Goal: Task Accomplishment & Management: Complete application form

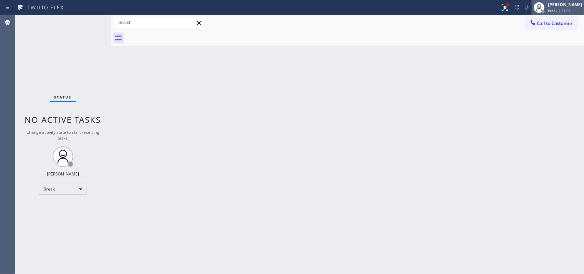
click at [559, 11] on span "Break | 57:09" at bounding box center [559, 10] width 23 height 5
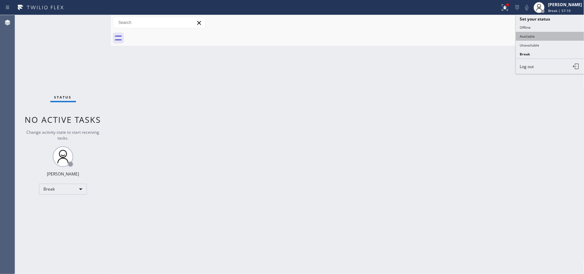
click at [541, 35] on button "Available" at bounding box center [550, 36] width 68 height 9
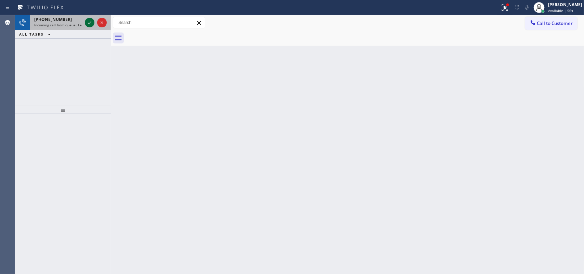
click at [91, 24] on icon at bounding box center [90, 22] width 8 height 8
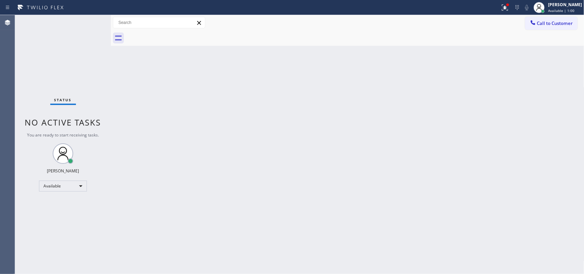
click at [86, 21] on div "Status No active tasks You are ready to start receiving tasks. [PERSON_NAME] Av…" at bounding box center [63, 144] width 96 height 259
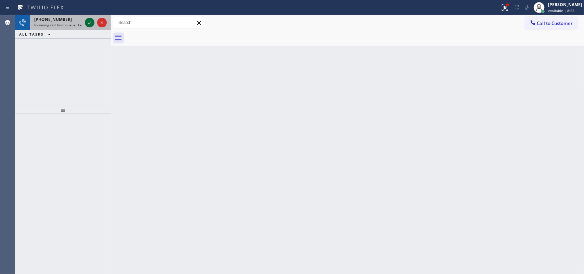
click at [88, 21] on icon at bounding box center [90, 22] width 8 height 8
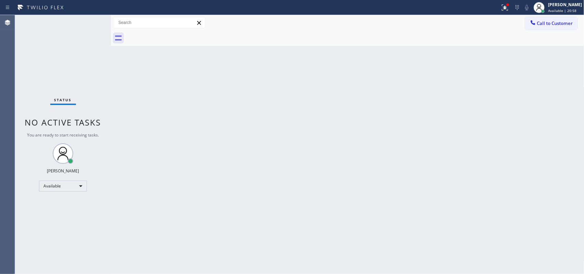
click at [75, 36] on div "Status No active tasks You are ready to start receiving tasks. [PERSON_NAME] Av…" at bounding box center [63, 144] width 96 height 259
click at [88, 21] on div "Status No active tasks You are ready to start receiving tasks. [PERSON_NAME] Av…" at bounding box center [63, 144] width 96 height 259
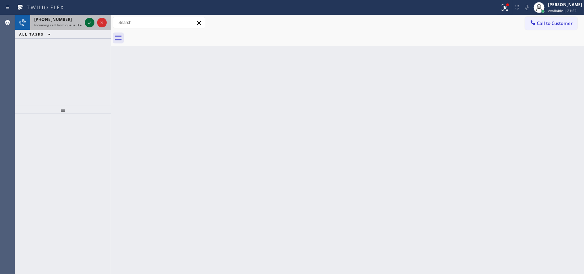
click at [88, 21] on icon at bounding box center [90, 22] width 8 height 8
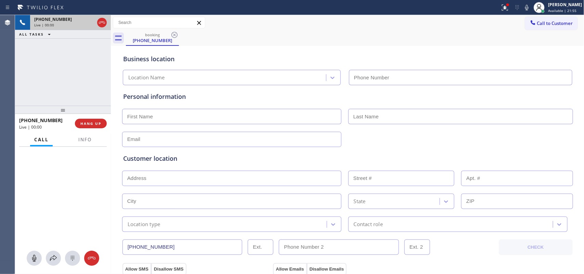
type input "[PHONE_NUMBER]"
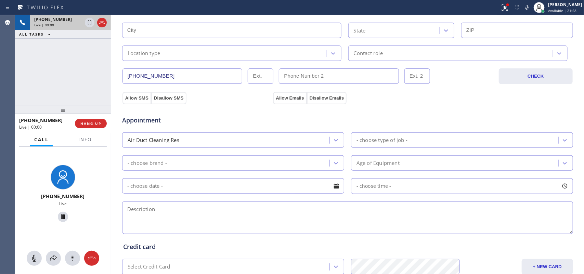
scroll to position [214, 0]
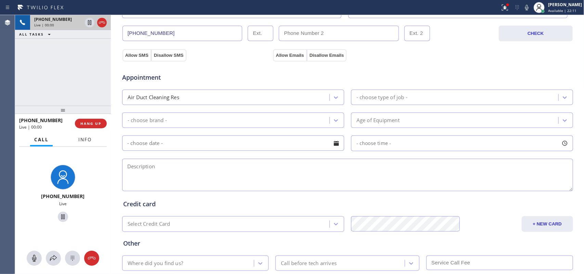
click at [82, 139] on span "Info" at bounding box center [84, 140] width 13 height 6
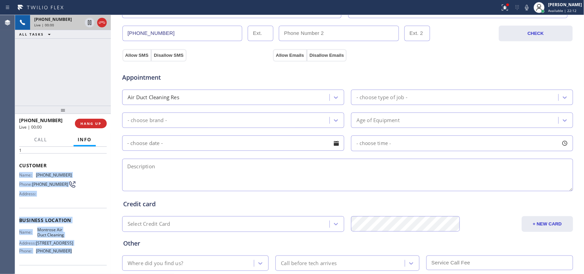
scroll to position [0, 0]
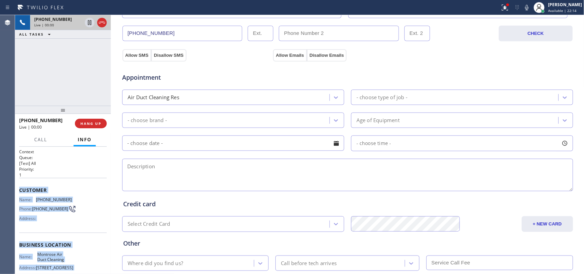
drag, startPoint x: 71, startPoint y: 209, endPoint x: 17, endPoint y: 187, distance: 57.9
click at [17, 187] on div "Context Queue: [Test] All Priority: 1 Customer Name: [PHONE_NUMBER] Phone: [PHO…" at bounding box center [63, 211] width 96 height 128
copy div "Customer Name: [PHONE_NUMBER] Phone: [PHONE_NUMBER] Address: Business location …"
click at [95, 122] on span "HANG UP" at bounding box center [90, 123] width 21 height 5
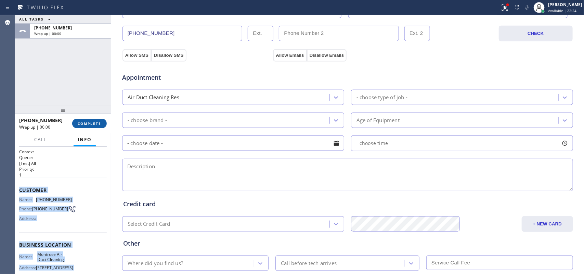
click at [94, 122] on span "COMPLETE" at bounding box center [90, 123] width 24 height 5
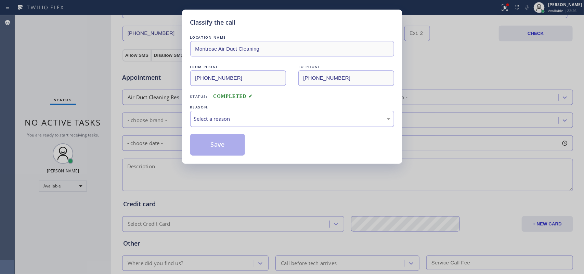
click at [250, 120] on div "Select a reason" at bounding box center [292, 119] width 196 height 8
click at [230, 149] on button "Save" at bounding box center [217, 145] width 55 height 22
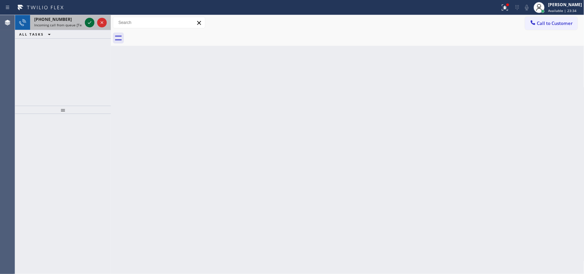
click at [90, 21] on icon at bounding box center [90, 22] width 8 height 8
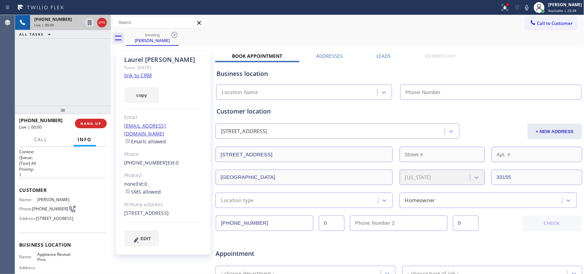
type input "[PHONE_NUMBER]"
click at [146, 73] on link "link to CRM" at bounding box center [138, 75] width 28 height 7
click at [41, 140] on span "Call" at bounding box center [40, 140] width 13 height 6
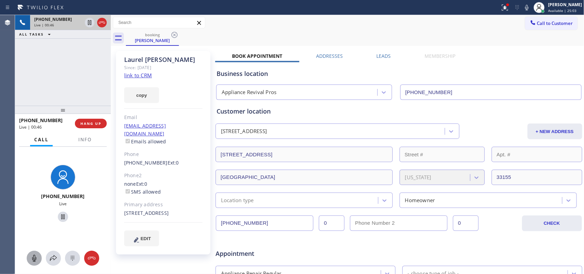
click at [35, 258] on icon at bounding box center [34, 258] width 8 height 8
click at [61, 215] on icon at bounding box center [62, 217] width 3 height 5
click at [29, 256] on div at bounding box center [34, 258] width 15 height 8
click at [59, 220] on icon at bounding box center [63, 217] width 8 height 8
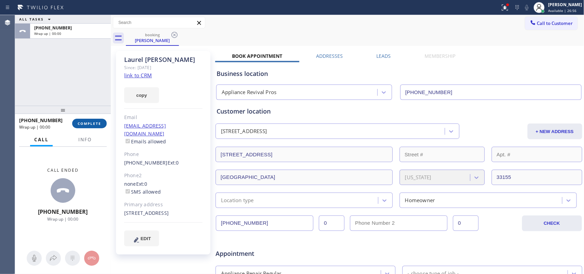
click at [95, 120] on button "COMPLETE" at bounding box center [89, 124] width 35 height 10
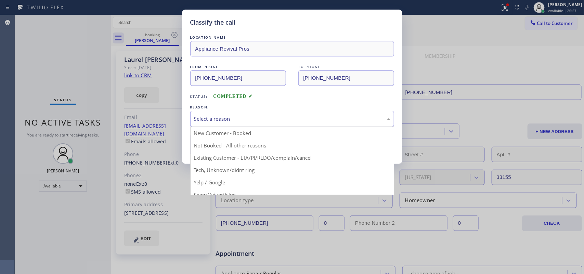
click at [281, 116] on div "Select a reason" at bounding box center [292, 119] width 196 height 8
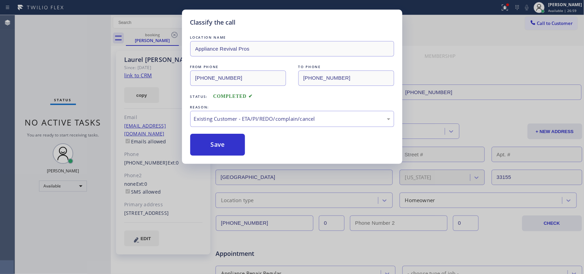
drag, startPoint x: 261, startPoint y: 160, endPoint x: 233, endPoint y: 141, distance: 33.5
click at [261, 160] on div "Classify the call LOCATION NAME Appliance Revival Pros FROM PHONE [PHONE_NUMBER…" at bounding box center [292, 87] width 220 height 154
click at [232, 141] on button "Save" at bounding box center [217, 145] width 55 height 22
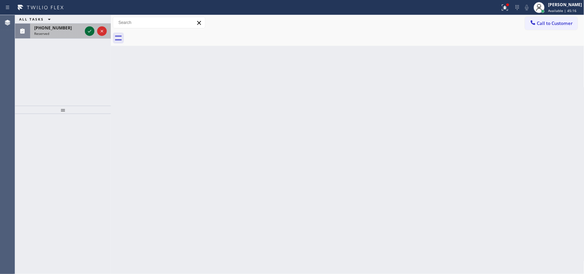
click at [86, 30] on div at bounding box center [95, 31] width 25 height 15
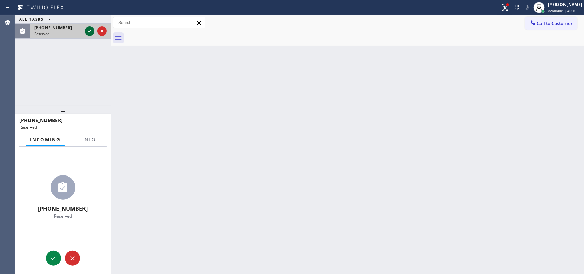
click at [88, 31] on icon at bounding box center [90, 31] width 8 height 8
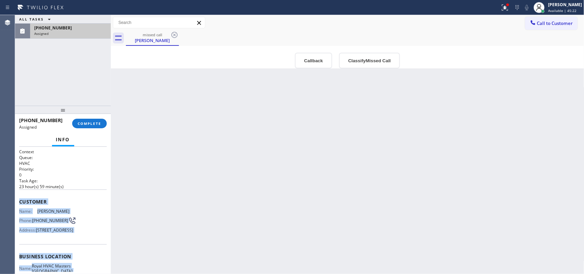
drag, startPoint x: 77, startPoint y: 224, endPoint x: 20, endPoint y: 195, distance: 64.3
click at [20, 195] on div "Context Queue: HVAC Priority: 0 Task Age: [DEMOGRAPHIC_DATA] hour(s) 59 minute(…" at bounding box center [63, 251] width 88 height 204
copy div "Customer Name: [PERSON_NAME] Phone: [PHONE_NUMBER] Address: [STREET_ADDRESS] Bu…"
drag, startPoint x: 93, startPoint y: 124, endPoint x: 100, endPoint y: 120, distance: 7.8
click at [93, 124] on span "COMPLETE" at bounding box center [90, 123] width 24 height 5
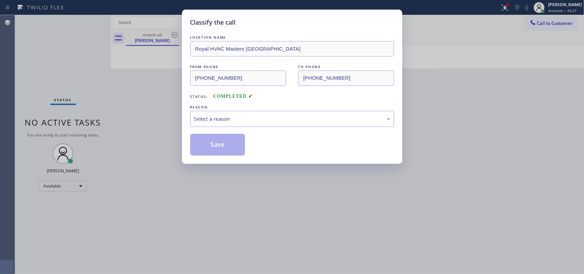
click at [233, 100] on div "Status: COMPLETED" at bounding box center [292, 94] width 204 height 11
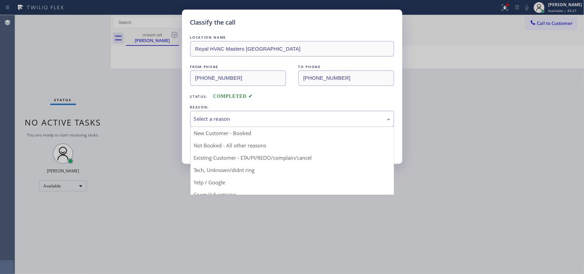
click at [236, 118] on div "Select a reason" at bounding box center [292, 119] width 196 height 8
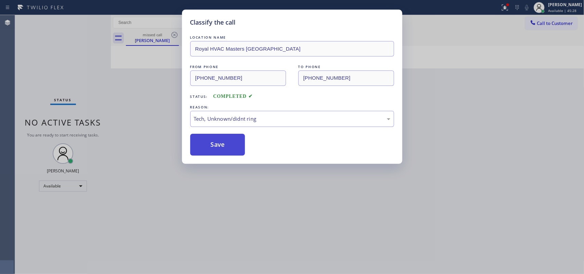
click at [219, 138] on button "Save" at bounding box center [217, 145] width 55 height 22
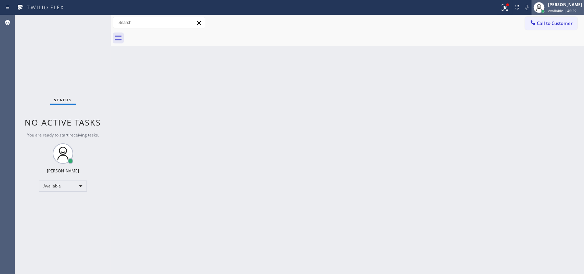
click at [559, 9] on span "Available | 46:29" at bounding box center [562, 10] width 28 height 5
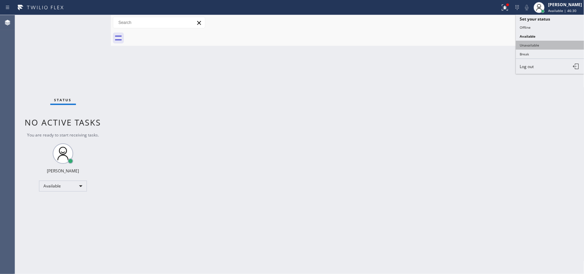
click at [543, 43] on button "Unavailable" at bounding box center [550, 45] width 68 height 9
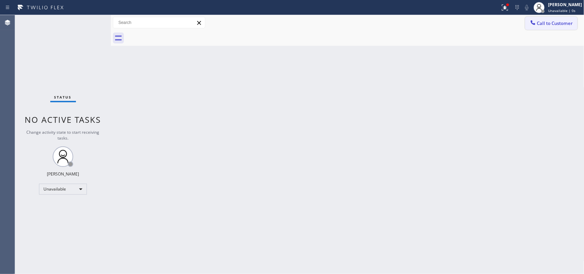
click at [568, 25] on span "Call to Customer" at bounding box center [555, 23] width 36 height 6
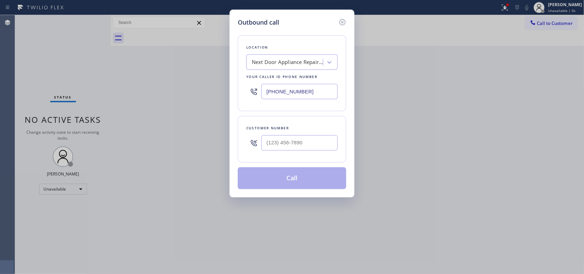
click at [322, 91] on input "[PHONE_NUMBER]" at bounding box center [299, 91] width 76 height 15
paste input "213) 725-2633"
type input "[PHONE_NUMBER]"
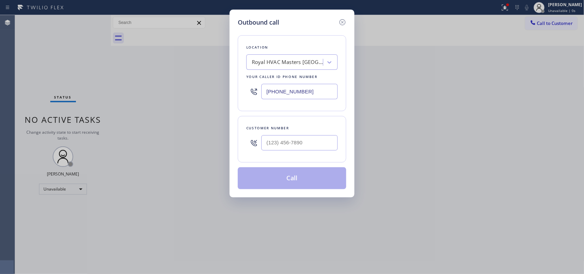
click at [187, 92] on div "Outbound call Location Royal HVAC Masters [GEOGRAPHIC_DATA] Your caller id phon…" at bounding box center [292, 137] width 584 height 274
click at [288, 145] on input "(___) ___-____" at bounding box center [299, 142] width 76 height 15
paste input "310) 606-9816"
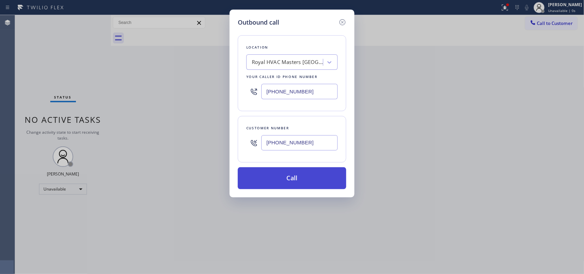
type input "[PHONE_NUMBER]"
click at [310, 183] on button "Call" at bounding box center [292, 178] width 108 height 22
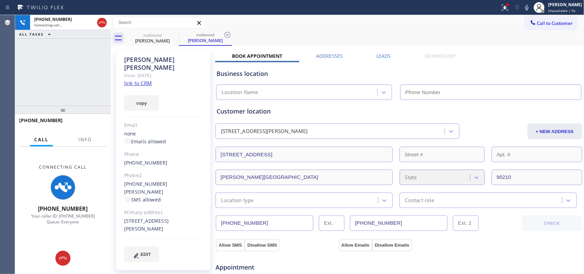
type input "[PHONE_NUMBER]"
click at [133, 80] on link "link to CRM" at bounding box center [138, 83] width 28 height 7
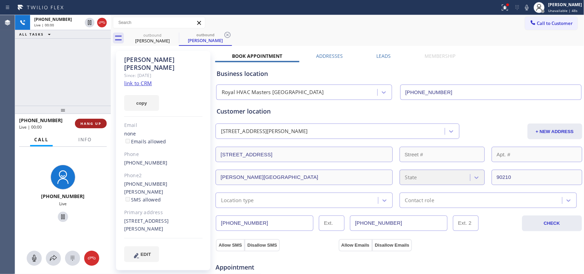
click at [86, 125] on span "HANG UP" at bounding box center [90, 123] width 21 height 5
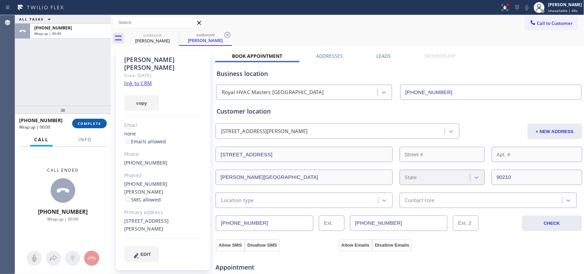
click at [86, 125] on span "COMPLETE" at bounding box center [90, 123] width 24 height 5
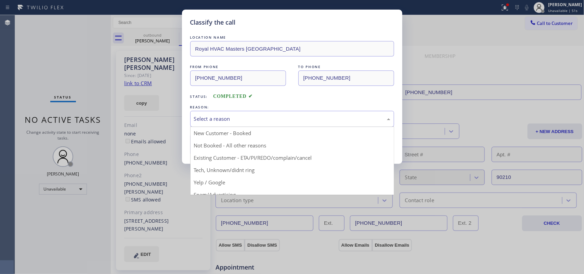
click at [216, 124] on div "Select a reason" at bounding box center [292, 119] width 204 height 16
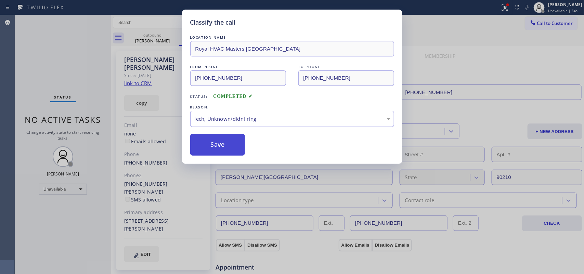
click at [236, 150] on button "Save" at bounding box center [217, 145] width 55 height 22
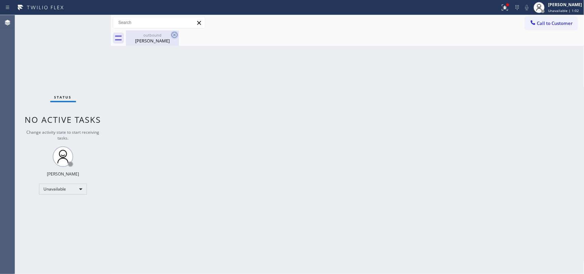
click at [175, 36] on icon at bounding box center [174, 35] width 8 height 8
click at [175, 33] on icon at bounding box center [174, 35] width 8 height 8
click at [547, 11] on div at bounding box center [539, 7] width 15 height 15
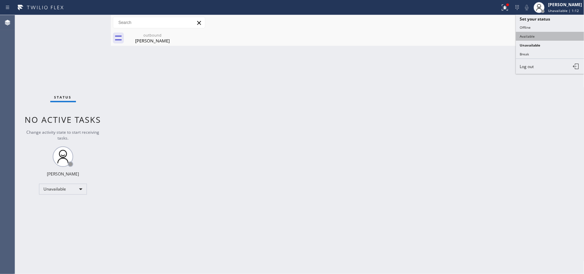
click at [550, 40] on button "Available" at bounding box center [550, 36] width 68 height 9
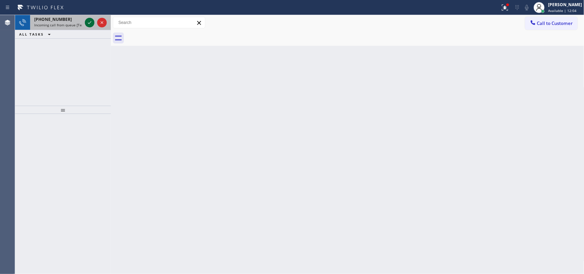
click at [86, 19] on icon at bounding box center [90, 22] width 8 height 8
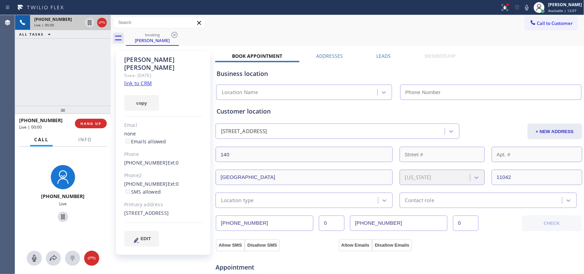
type input "[PHONE_NUMBER]"
click at [137, 80] on link "link to CRM" at bounding box center [138, 83] width 28 height 7
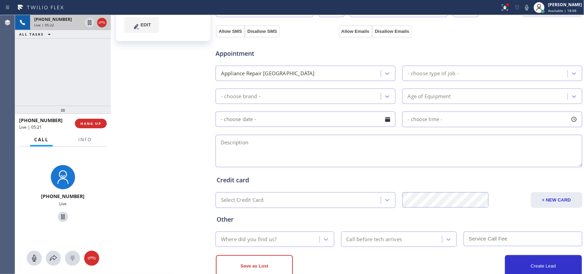
scroll to position [86, 0]
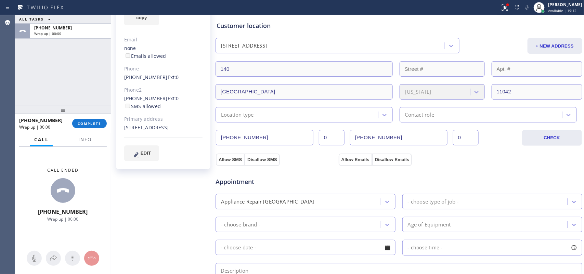
click at [158, 223] on div "[PERSON_NAME] Since: [DATE] link to CRM copy Email none Emails allowed Phone [P…" at bounding box center [164, 190] width 103 height 457
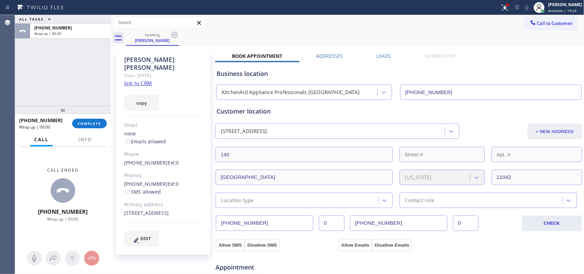
click at [543, 132] on button "+ NEW ADDRESS" at bounding box center [555, 132] width 55 height 16
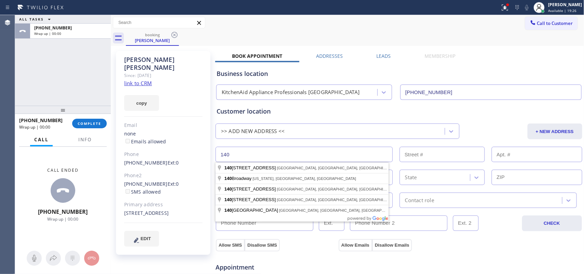
drag, startPoint x: 295, startPoint y: 156, endPoint x: 204, endPoint y: 156, distance: 91.0
click at [204, 156] on div "[PERSON_NAME] Since: [DATE] link to CRM copy Email none Emails allowed Phone [P…" at bounding box center [348, 276] width 470 height 457
paste input "[STREET_ADDRESS]"
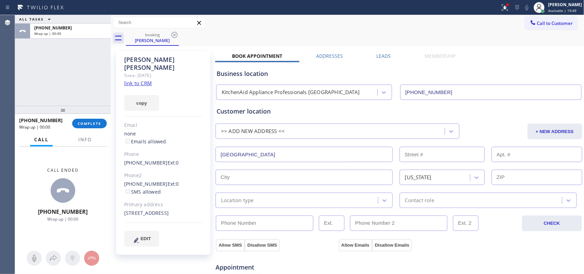
drag, startPoint x: 289, startPoint y: 156, endPoint x: 226, endPoint y: 155, distance: 63.6
click at [226, 155] on input "[GEOGRAPHIC_DATA]" at bounding box center [304, 154] width 177 height 15
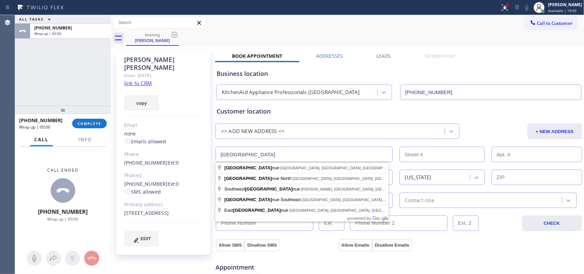
click at [253, 151] on input "[GEOGRAPHIC_DATA]" at bounding box center [304, 154] width 177 height 15
drag, startPoint x: 256, startPoint y: 154, endPoint x: 214, endPoint y: 153, distance: 42.1
click at [214, 153] on div "[PERSON_NAME] Since: [DATE] link to CRM copy Email none Emails allowed Phone [P…" at bounding box center [348, 276] width 470 height 457
paste input "[STREET_ADDRESS],"
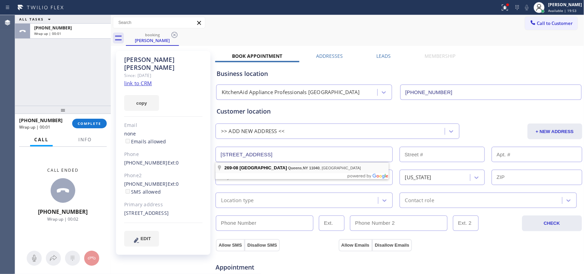
type input "[STREET_ADDRESS]"
type input "269-08"
type input "Queens"
type input "11040"
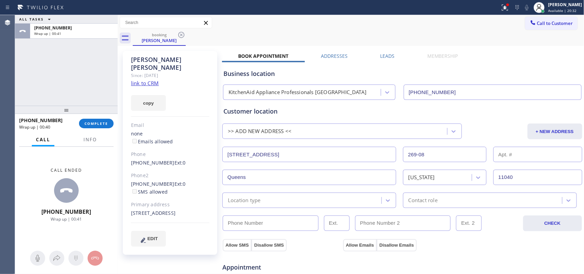
drag, startPoint x: 121, startPoint y: 177, endPoint x: 116, endPoint y: 177, distance: 5.8
click at [118, 177] on div at bounding box center [118, 144] width 0 height 259
drag, startPoint x: 126, startPoint y: 175, endPoint x: 164, endPoint y: 174, distance: 37.6
click at [164, 174] on div "[PERSON_NAME] Since: [DATE] link to CRM copy Email none Emails allowed Phone [P…" at bounding box center [170, 153] width 94 height 204
copy link "[PHONE_NUMBER]"
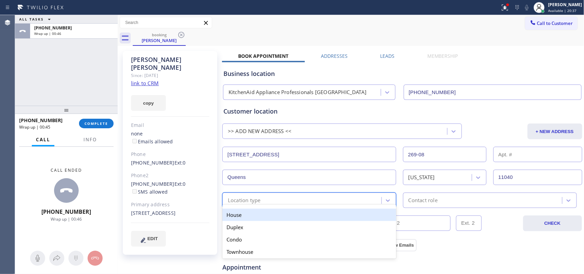
click at [295, 202] on div "Location type" at bounding box center [302, 200] width 157 height 12
click at [281, 212] on div "House" at bounding box center [309, 215] width 174 height 12
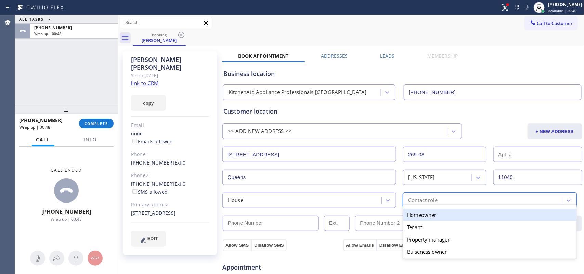
click at [452, 196] on div "Contact role" at bounding box center [483, 200] width 157 height 12
drag, startPoint x: 442, startPoint y: 216, endPoint x: 406, endPoint y: 215, distance: 35.3
click at [442, 216] on div "Homeowner" at bounding box center [490, 215] width 174 height 12
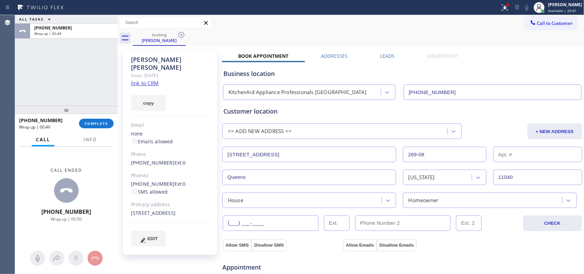
click at [256, 224] on input "(___) ___-____" at bounding box center [271, 223] width 96 height 15
paste input "917) 656-4714"
type input "[PHONE_NUMBER]"
click at [153, 236] on span "EDIT" at bounding box center [152, 238] width 10 height 5
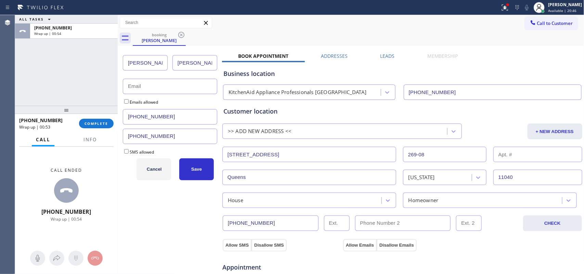
drag, startPoint x: 150, startPoint y: 65, endPoint x: 110, endPoint y: 63, distance: 39.8
click at [110, 63] on div "ALL TASKS ALL TASKS ACTIVE TASKS TASKS IN WRAP UP [PHONE_NUMBER] Wrap up | 00:5…" at bounding box center [299, 144] width 569 height 259
type input "[PERSON_NAME]"
drag, startPoint x: 199, startPoint y: 63, endPoint x: 158, endPoint y: 57, distance: 41.1
click at [158, 57] on div "[PERSON_NAME]" at bounding box center [170, 63] width 94 height 24
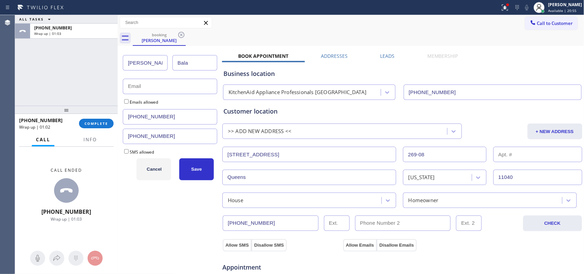
type input "Bala"
click at [180, 84] on input "text" at bounding box center [170, 86] width 94 height 15
type input "[EMAIL_ADDRESS][DOMAIN_NAME]"
click at [126, 101] on input "Emails allowed" at bounding box center [126, 101] width 4 height 4
checkbox input "true"
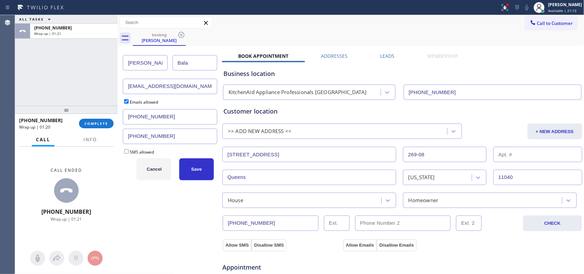
drag, startPoint x: 169, startPoint y: 116, endPoint x: 125, endPoint y: 117, distance: 43.8
click at [125, 117] on input "[PHONE_NUMBER]" at bounding box center [170, 116] width 94 height 15
drag, startPoint x: 179, startPoint y: 117, endPoint x: 121, endPoint y: 117, distance: 57.5
click at [121, 117] on div "[PERSON_NAME] [EMAIL_ADDRESS][DOMAIN_NAME] Emails allowed [PHONE_NUMBER] [PHONE…" at bounding box center [170, 276] width 103 height 457
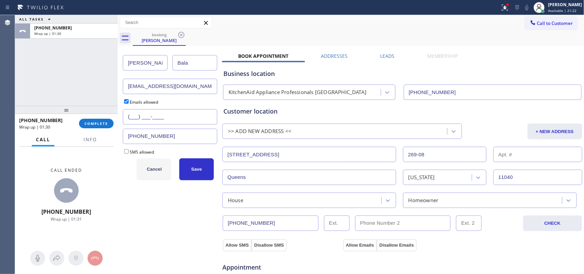
type input "(___) ___-____"
click at [155, 167] on span "Cancel" at bounding box center [154, 169] width 15 height 5
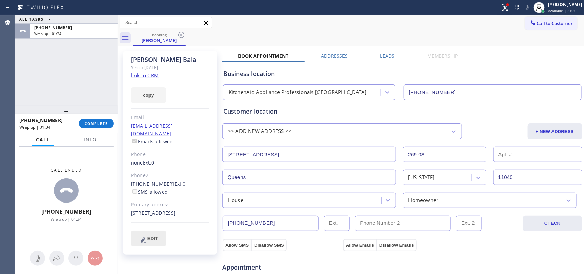
click at [152, 236] on span "EDIT" at bounding box center [152, 238] width 10 height 5
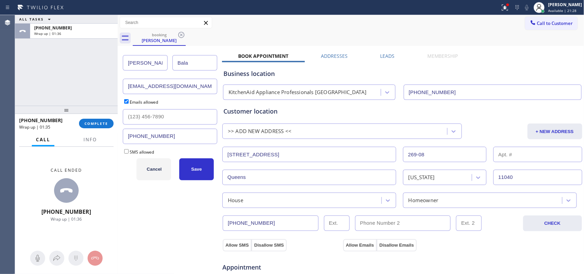
drag, startPoint x: 175, startPoint y: 134, endPoint x: 126, endPoint y: 135, distance: 49.3
click at [126, 135] on input "[PHONE_NUMBER]" at bounding box center [170, 136] width 94 height 15
drag, startPoint x: 168, startPoint y: 115, endPoint x: 121, endPoint y: 108, distance: 47.0
click at [121, 108] on div "[PERSON_NAME] [EMAIL_ADDRESS][DOMAIN_NAME] Emails allowed (___) ___-____ [PHONE…" at bounding box center [170, 276] width 103 height 457
paste input "917) 656-4714"
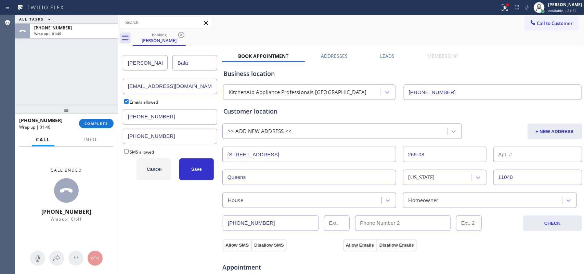
type input "[PHONE_NUMBER]"
click at [126, 153] on input "SMS allowed" at bounding box center [126, 151] width 4 height 4
checkbox input "true"
click at [195, 167] on span "Save" at bounding box center [196, 169] width 11 height 5
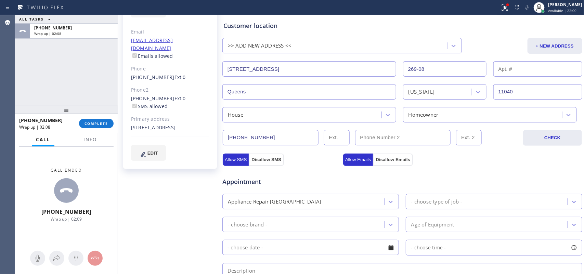
scroll to position [171, 0]
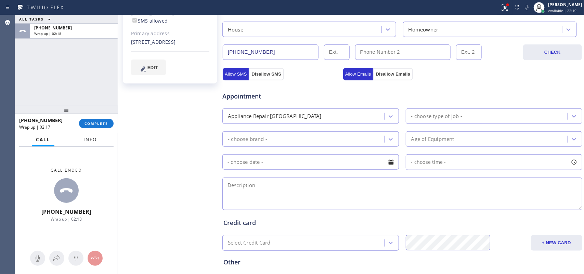
click at [88, 138] on span "Info" at bounding box center [89, 140] width 13 height 6
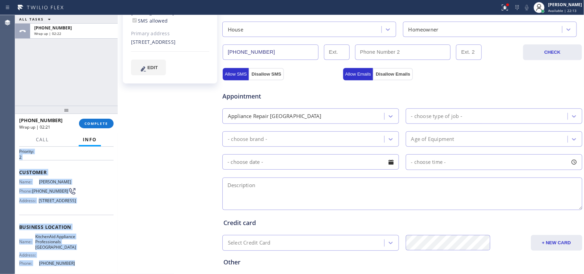
scroll to position [0, 0]
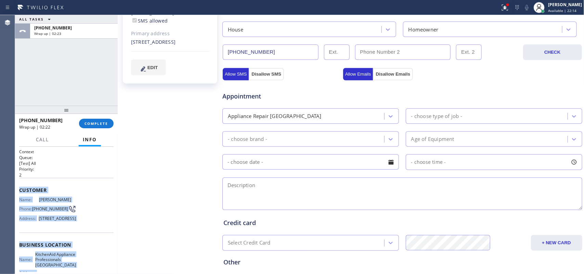
drag, startPoint x: 70, startPoint y: 214, endPoint x: 18, endPoint y: 190, distance: 57.6
click at [18, 190] on div "Context Queue: [Test] All Priority: 2 Customer Name: [PERSON_NAME] Phone: [PHON…" at bounding box center [66, 211] width 103 height 128
copy div "Customer Name: [PERSON_NAME] Phone: [PHONE_NUMBER] Address: [STREET_ADDRESS] Bu…"
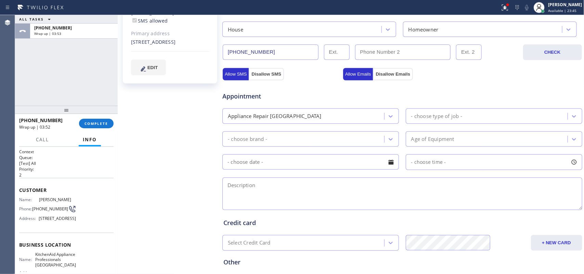
click at [35, 86] on div "ALL TASKS ALL TASKS ACTIVE TASKS TASKS IN WRAP UP [PHONE_NUMBER] Wrap up | 03:53" at bounding box center [66, 60] width 103 height 91
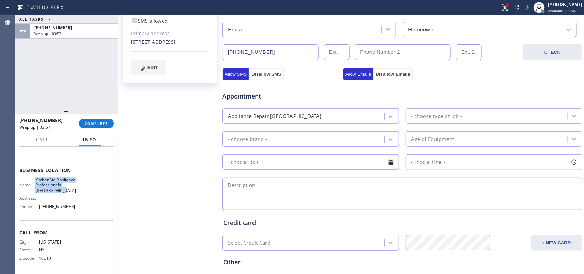
drag, startPoint x: 69, startPoint y: 190, endPoint x: 36, endPoint y: 173, distance: 37.5
click at [36, 177] on div "Name: KitchenAid Appliance Professionals [GEOGRAPHIC_DATA]" at bounding box center [47, 185] width 57 height 16
copy span "KitchenAid Appliance Professionals [GEOGRAPHIC_DATA]"
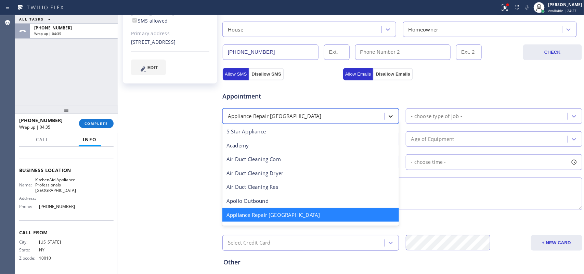
click at [385, 117] on div at bounding box center [391, 116] width 12 height 12
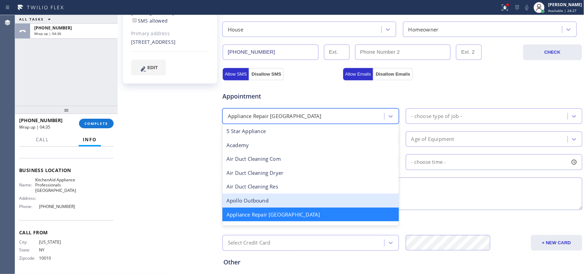
scroll to position [43, 0]
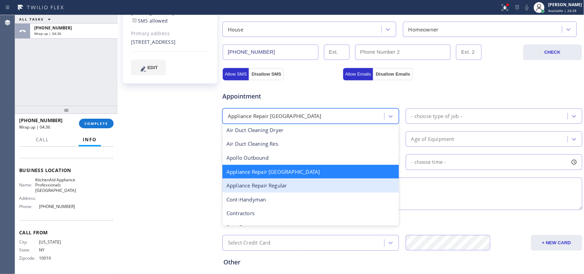
click at [325, 189] on div "Appliance Repair Regular" at bounding box center [310, 186] width 177 height 14
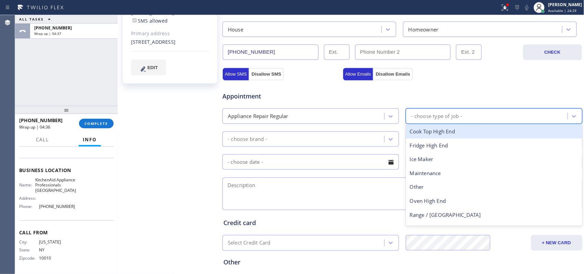
click at [444, 120] on div "- choose type of job -" at bounding box center [436, 116] width 51 height 8
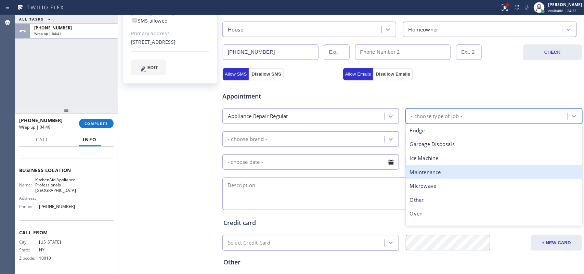
scroll to position [94, 0]
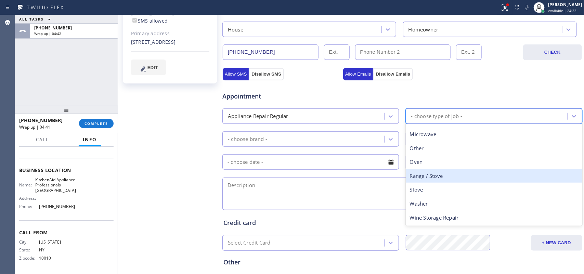
click at [454, 179] on div "Range / Stove" at bounding box center [494, 176] width 177 height 14
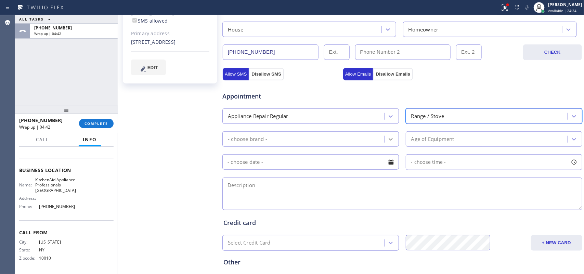
click at [390, 140] on icon at bounding box center [390, 139] width 7 height 7
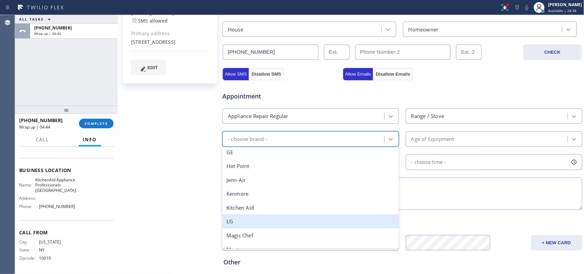
scroll to position [150, 0]
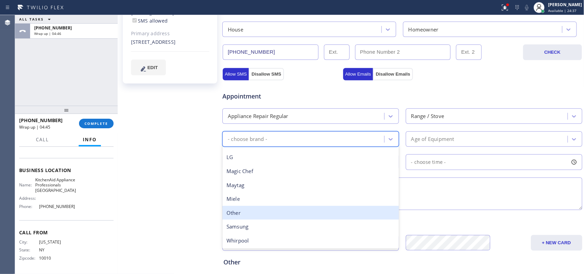
click at [276, 210] on div "Other" at bounding box center [310, 213] width 177 height 14
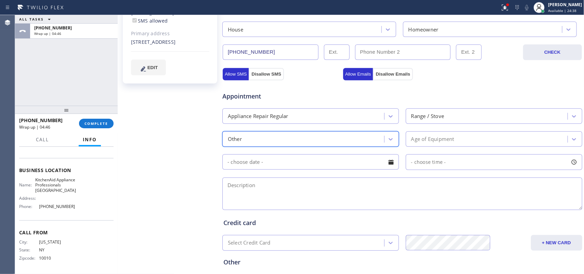
click at [474, 139] on div "Age of Equipment" at bounding box center [488, 139] width 160 height 12
click at [375, 223] on div "Credit card" at bounding box center [402, 222] width 358 height 9
click at [468, 140] on div "Age of Equipment" at bounding box center [488, 139] width 160 height 12
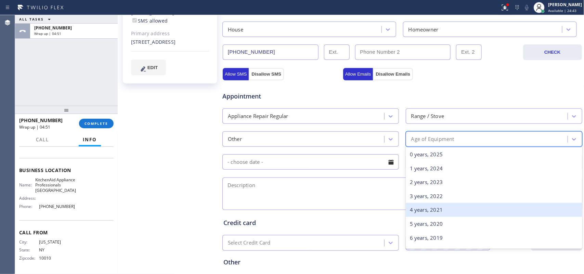
scroll to position [86, 0]
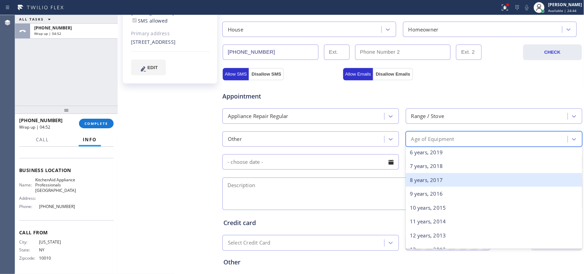
click at [432, 182] on div "8 years, 2017" at bounding box center [494, 180] width 177 height 14
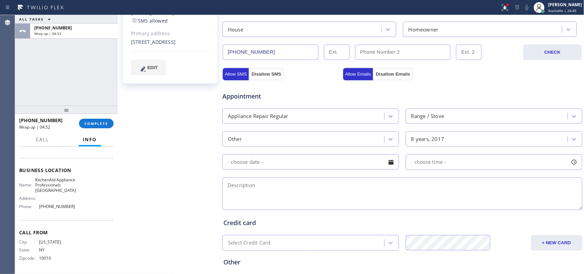
click at [390, 162] on div at bounding box center [391, 162] width 12 height 12
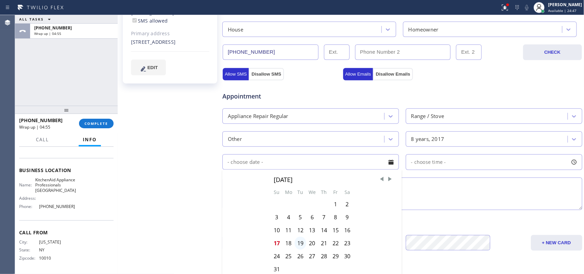
click at [299, 244] on div "19" at bounding box center [301, 243] width 12 height 13
type input "[DATE]"
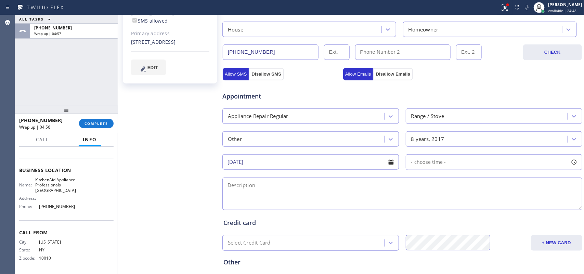
click at [568, 164] on div at bounding box center [574, 162] width 12 height 12
drag, startPoint x: 411, startPoint y: 205, endPoint x: 533, endPoint y: 205, distance: 122.1
click at [534, 205] on div at bounding box center [538, 204] width 8 height 14
drag, startPoint x: 409, startPoint y: 204, endPoint x: 498, endPoint y: 204, distance: 89.6
click at [498, 204] on div at bounding box center [500, 204] width 8 height 14
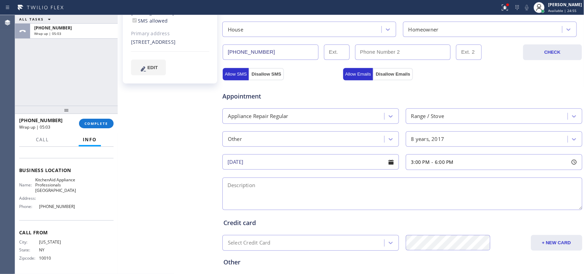
click at [356, 189] on textarea at bounding box center [402, 194] width 360 height 33
paste textarea "3-6/ no scf/Range Stove Oven/ 7-8 years/The electricity went out because of the…"
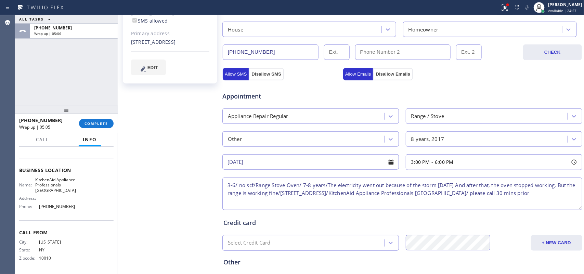
scroll to position [233, 0]
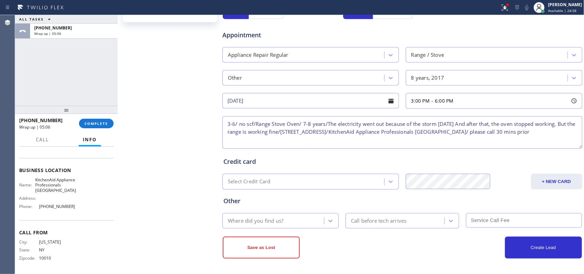
type textarea "3-6/ no scf/Range Stove Oven/ 7-8 years/The electricity went out because of the…"
click at [328, 219] on icon at bounding box center [330, 221] width 7 height 7
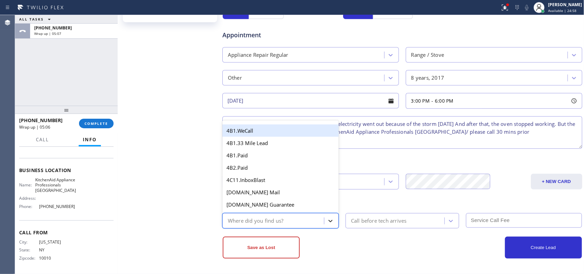
type input "g"
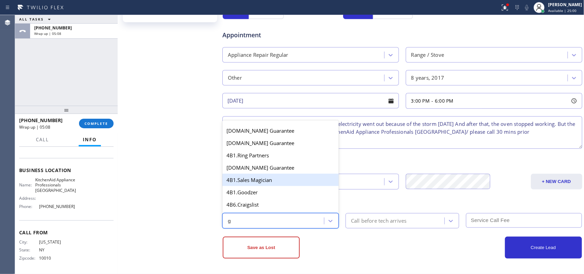
scroll to position [128, 0]
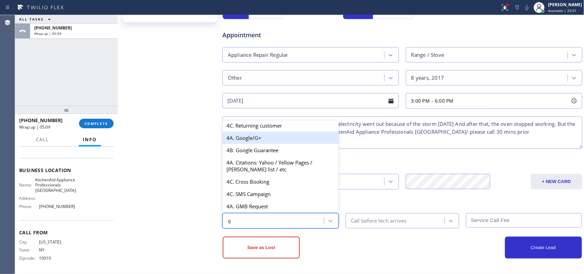
click at [269, 144] on div "4A. Google/G+" at bounding box center [280, 138] width 116 height 12
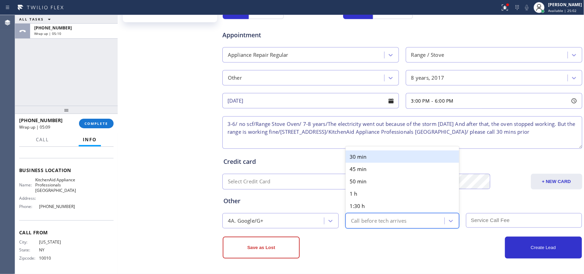
click at [389, 217] on div "Call before tech arrives" at bounding box center [379, 221] width 56 height 8
click at [358, 154] on div "30 min" at bounding box center [403, 157] width 114 height 12
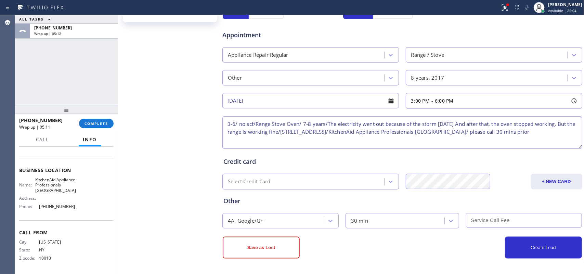
click at [503, 218] on input "text" at bounding box center [524, 220] width 116 height 15
type input "0"
click at [537, 250] on button "Create Lead" at bounding box center [543, 248] width 77 height 22
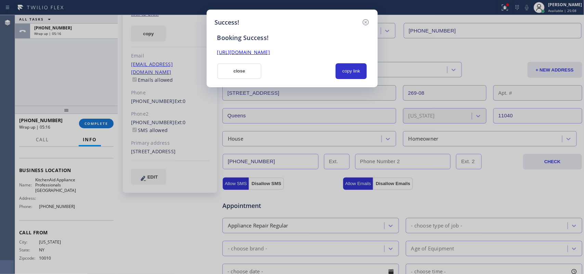
scroll to position [0, 0]
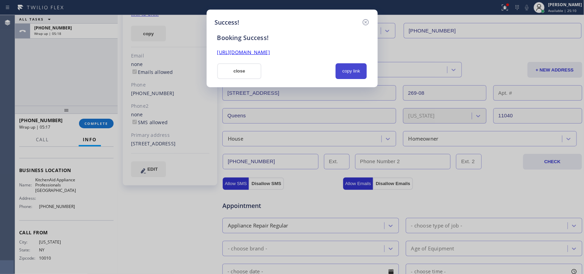
click at [354, 73] on button "copy link" at bounding box center [351, 71] width 31 height 16
click at [270, 51] on link "[URL][DOMAIN_NAME]" at bounding box center [243, 52] width 53 height 7
click at [237, 71] on button "close" at bounding box center [239, 71] width 44 height 16
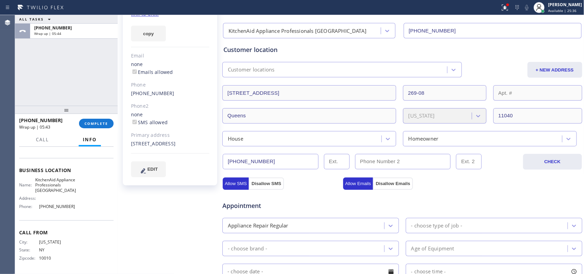
drag, startPoint x: 111, startPoint y: 122, endPoint x: 117, endPoint y: 122, distance: 6.5
click at [110, 122] on button "COMPLETE" at bounding box center [96, 124] width 35 height 10
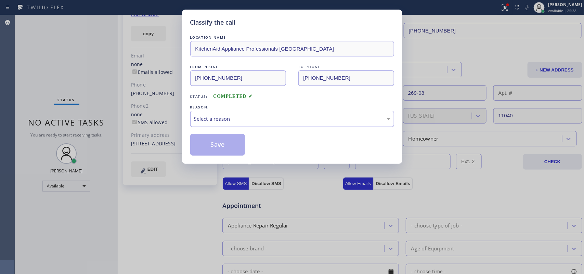
click at [254, 113] on div "Select a reason" at bounding box center [292, 119] width 204 height 16
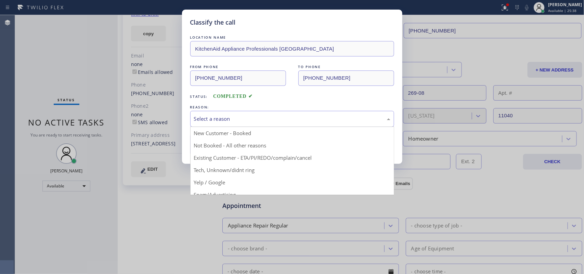
drag, startPoint x: 252, startPoint y: 132, endPoint x: 245, endPoint y: 134, distance: 7.4
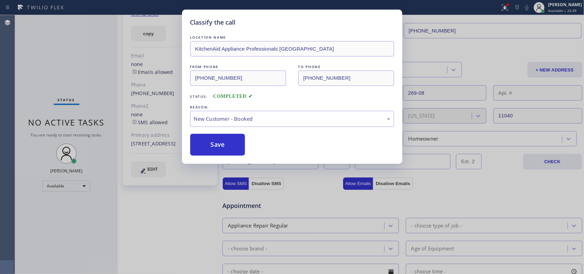
drag, startPoint x: 214, startPoint y: 142, endPoint x: 220, endPoint y: 132, distance: 11.4
click at [215, 141] on button "Save" at bounding box center [217, 145] width 55 height 22
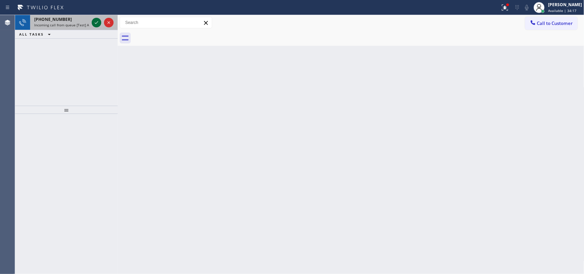
click at [93, 22] on icon at bounding box center [96, 22] width 8 height 8
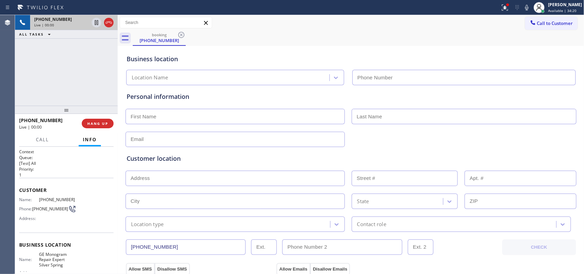
type input "[PHONE_NUMBER]"
click at [44, 141] on span "Call" at bounding box center [42, 140] width 13 height 6
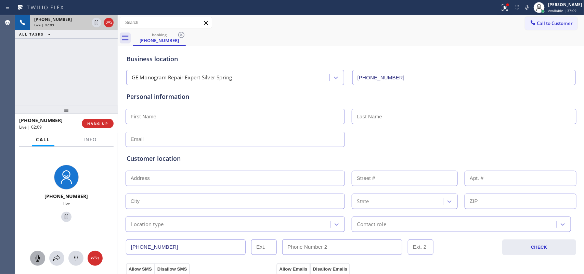
click at [35, 259] on icon at bounding box center [38, 258] width 8 height 8
click at [63, 217] on icon at bounding box center [66, 217] width 8 height 8
click at [223, 120] on input "text" at bounding box center [235, 116] width 219 height 15
type input "Miss"
type input "Suman"
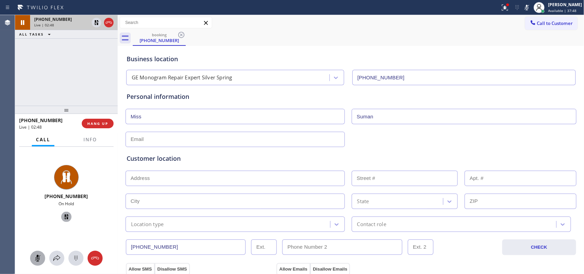
click at [228, 139] on input "text" at bounding box center [235, 139] width 219 height 15
type input "[EMAIL_ADDRESS][DOMAIN_NAME]"
click at [204, 180] on input "text" at bounding box center [235, 178] width 219 height 15
paste input "20871"
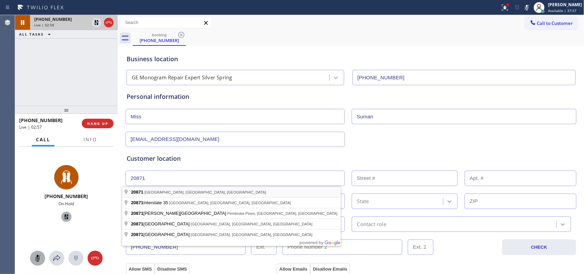
type input "[GEOGRAPHIC_DATA], [GEOGRAPHIC_DATA], [GEOGRAPHIC_DATA]"
type input "[GEOGRAPHIC_DATA]"
type input "20871"
click at [203, 194] on input "[GEOGRAPHIC_DATA]" at bounding box center [235, 201] width 219 height 15
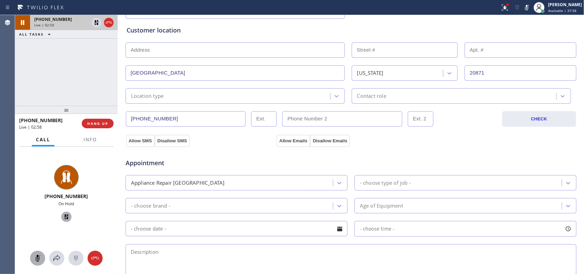
scroll to position [171, 0]
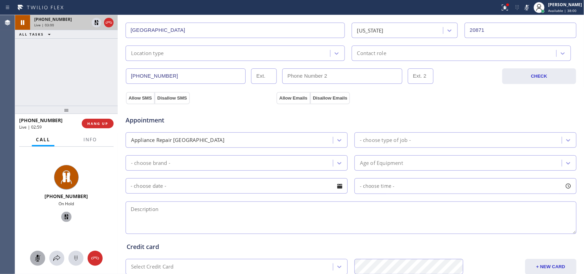
click at [265, 51] on div "Location type" at bounding box center [229, 53] width 203 height 12
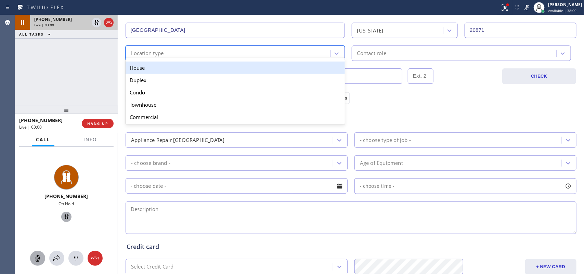
click at [264, 66] on div "House" at bounding box center [235, 68] width 219 height 12
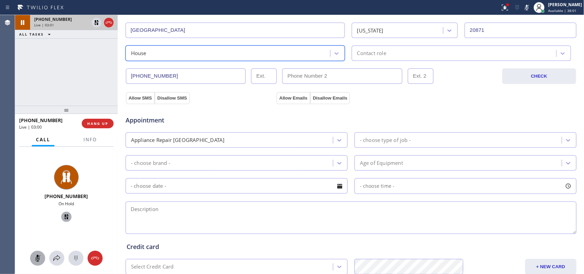
click at [386, 53] on div "Contact role" at bounding box center [455, 53] width 203 height 12
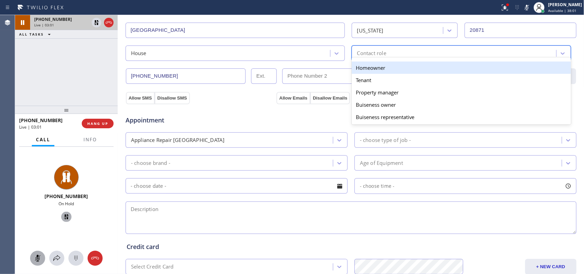
click at [389, 67] on div "Homeowner" at bounding box center [461, 68] width 219 height 12
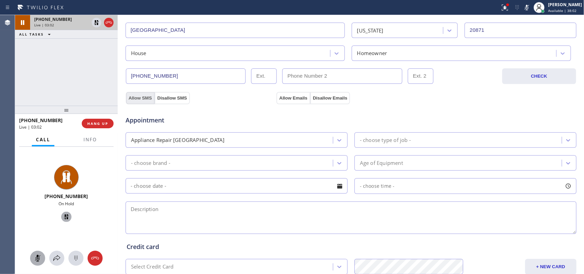
click at [134, 99] on button "Allow SMS" at bounding box center [140, 98] width 29 height 12
drag, startPoint x: 173, startPoint y: 101, endPoint x: 179, endPoint y: 101, distance: 5.5
click at [174, 101] on button "Disallow SMS" at bounding box center [172, 98] width 35 height 12
click at [176, 101] on button "Disallow SMS" at bounding box center [172, 98] width 35 height 12
drag, startPoint x: 152, startPoint y: 98, endPoint x: 149, endPoint y: 100, distance: 3.8
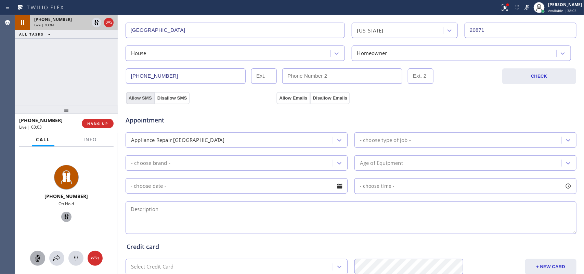
click at [149, 100] on div "Allow SMS Disallow SMS" at bounding box center [158, 98] width 65 height 12
drag, startPoint x: 138, startPoint y: 102, endPoint x: 189, endPoint y: 95, distance: 52.2
click at [138, 103] on div "Appointment Appliance Repair High End - choose type of job - - choose brand - A…" at bounding box center [351, 168] width 452 height 134
click at [301, 98] on button "Allow Emails" at bounding box center [293, 98] width 34 height 12
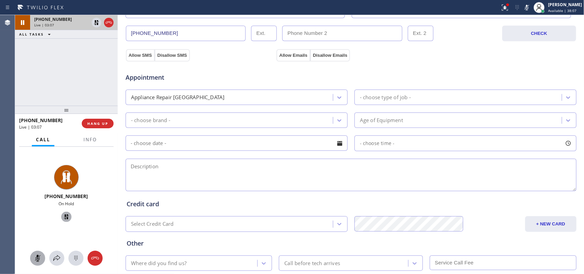
scroll to position [257, 0]
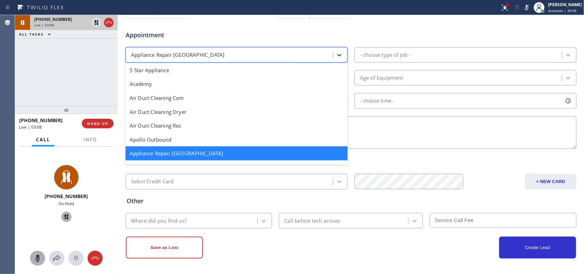
click at [336, 54] on icon at bounding box center [339, 55] width 7 height 7
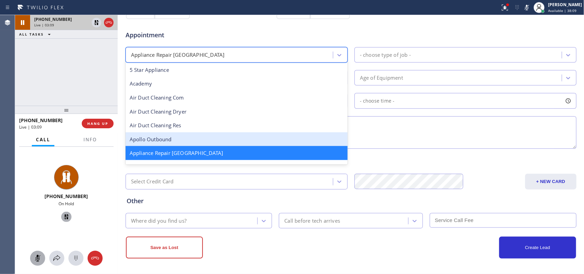
scroll to position [43, 0]
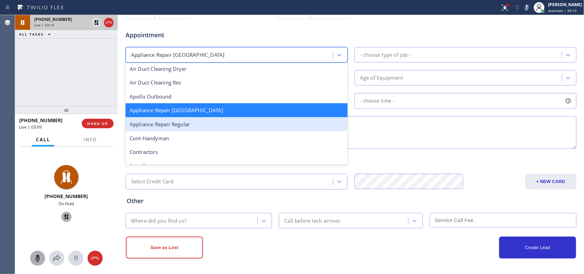
click at [249, 130] on div "Appliance Repair Regular" at bounding box center [237, 124] width 222 height 14
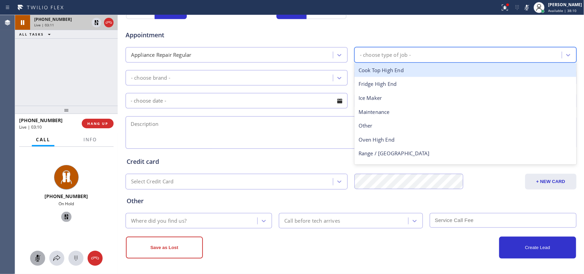
click at [381, 50] on div "- choose type of job -" at bounding box center [458, 55] width 205 height 12
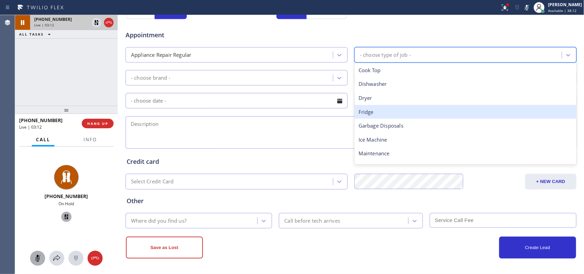
click at [379, 115] on div "Fridge" at bounding box center [465, 112] width 222 height 14
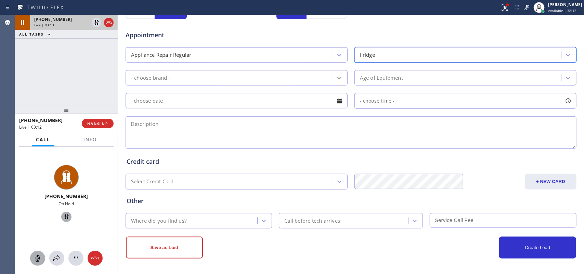
click at [339, 80] on div at bounding box center [339, 78] width 12 height 12
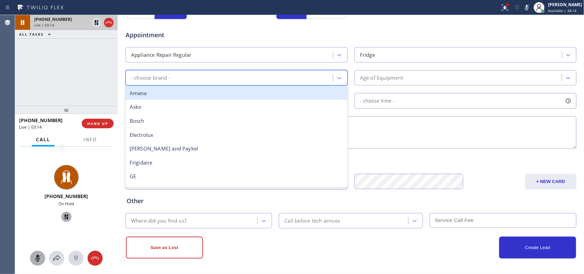
type input "g"
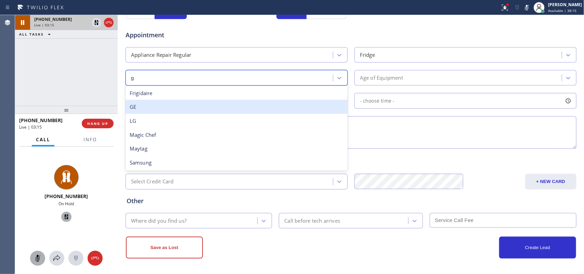
click at [271, 111] on div "GE" at bounding box center [237, 107] width 222 height 14
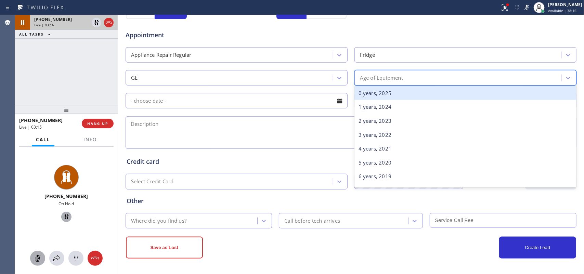
click at [379, 77] on div "Age of Equipment" at bounding box center [381, 78] width 43 height 8
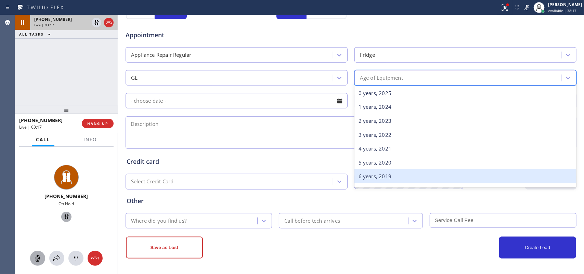
click at [389, 174] on div "6 years, 2019" at bounding box center [465, 176] width 222 height 14
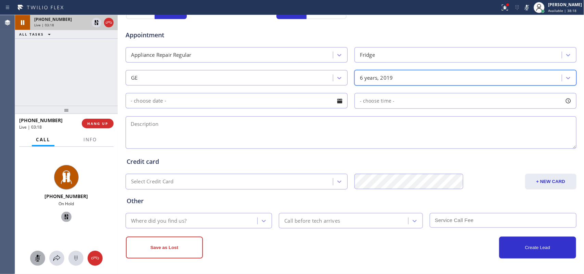
scroll to position [257, 0]
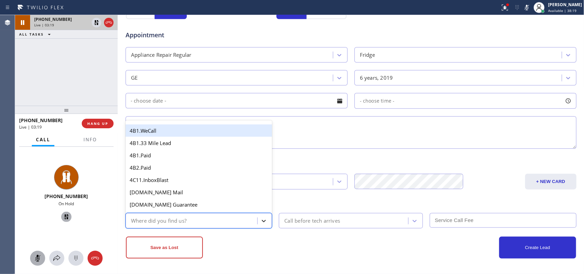
click at [259, 216] on div at bounding box center [264, 221] width 12 height 12
type input "g"
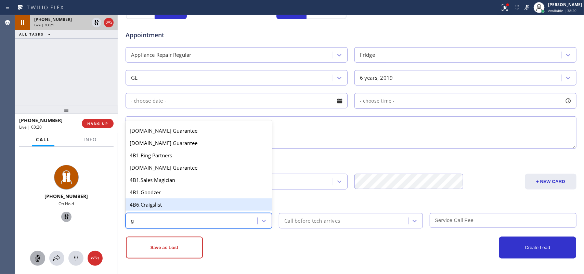
scroll to position [86, 0]
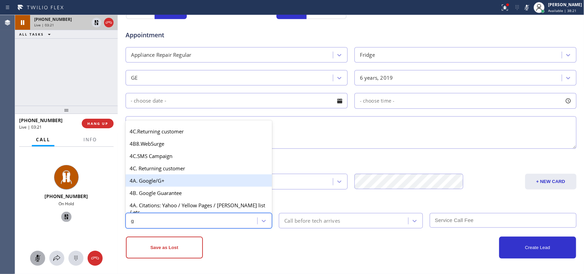
click at [167, 182] on div "4A. Google/G+" at bounding box center [199, 180] width 147 height 12
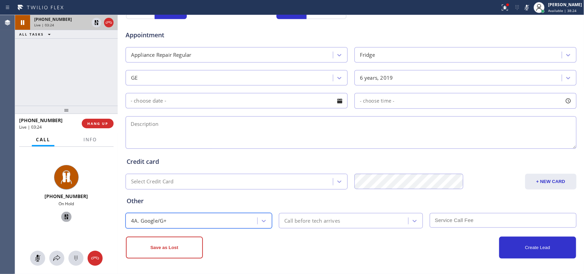
drag, startPoint x: 38, startPoint y: 256, endPoint x: 43, endPoint y: 251, distance: 6.8
click at [40, 256] on g at bounding box center [37, 258] width 5 height 7
click at [65, 216] on icon at bounding box center [66, 217] width 8 height 8
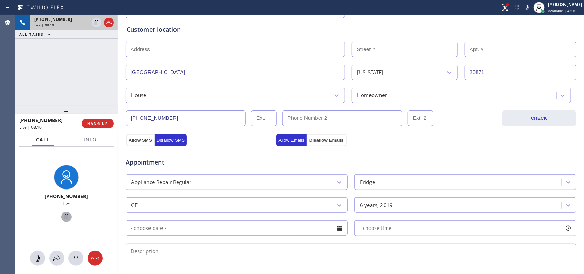
scroll to position [257, 0]
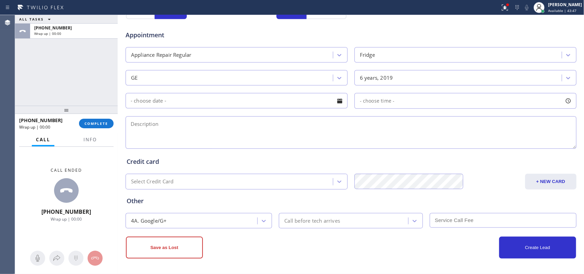
click at [30, 178] on div "Call ended [PHONE_NUMBER] Wrap up | 00:00" at bounding box center [66, 195] width 103 height 96
click at [180, 127] on textarea at bounding box center [351, 132] width 451 height 33
paste textarea "GE FS/French Door/ Fridge/ [DEMOGRAPHIC_DATA]/the fridge part is not cooling as…"
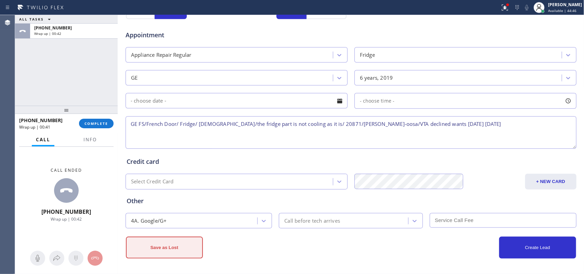
type textarea "GE FS/French Door/ Fridge/ [DEMOGRAPHIC_DATA]/the fridge part is not cooling as…"
click at [174, 248] on button "Save as Lost" at bounding box center [164, 248] width 77 height 22
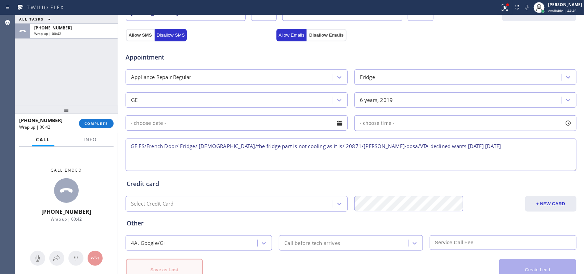
scroll to position [281, 0]
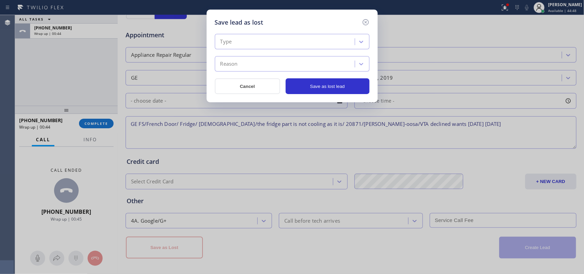
click at [346, 45] on div "Type" at bounding box center [286, 42] width 138 height 12
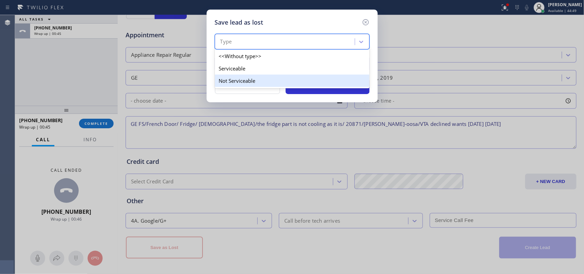
click at [322, 87] on div "Not Serviceable" at bounding box center [292, 81] width 155 height 12
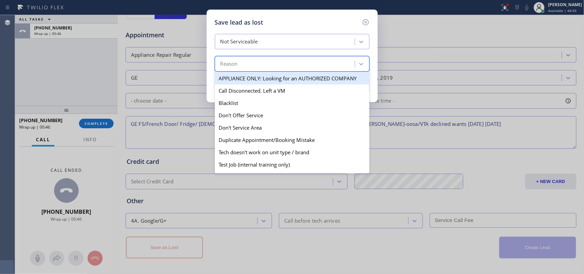
click at [326, 67] on div "Reason" at bounding box center [286, 64] width 138 height 12
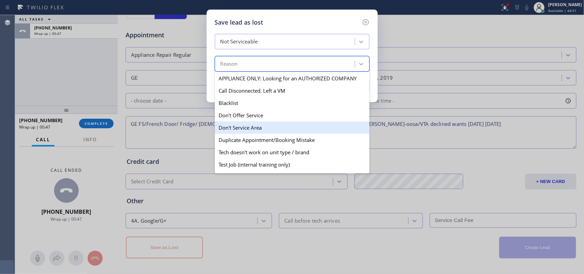
click at [304, 130] on div "Don't Service Area" at bounding box center [292, 127] width 155 height 12
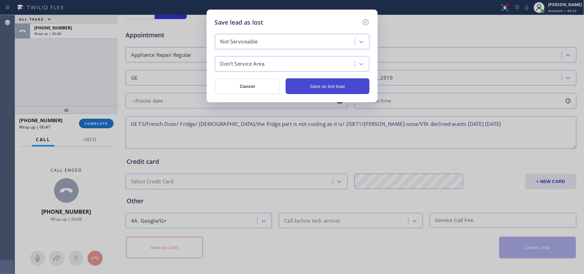
click at [317, 88] on button "Save as lost lead" at bounding box center [328, 86] width 84 height 16
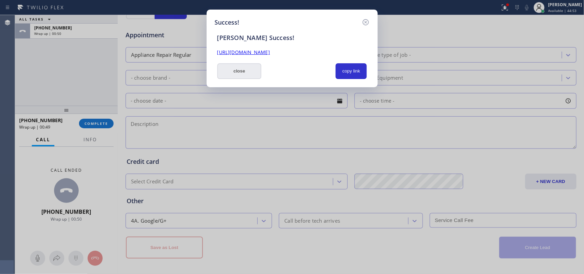
click at [257, 74] on button "close" at bounding box center [239, 71] width 44 height 16
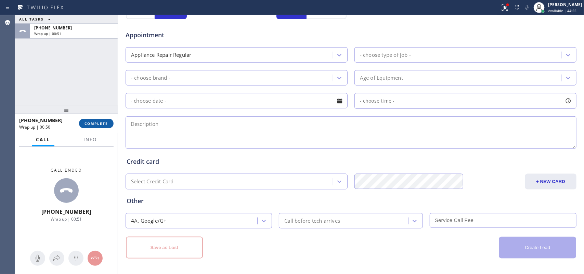
click at [105, 126] on span "COMPLETE" at bounding box center [97, 123] width 24 height 5
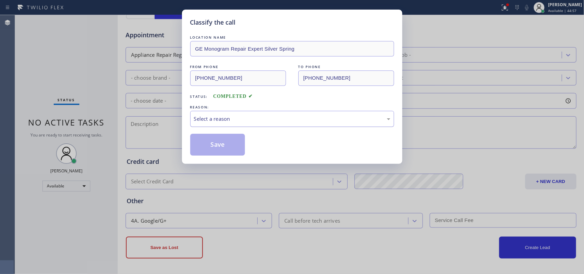
click at [361, 120] on div "Select a reason" at bounding box center [292, 119] width 196 height 8
click at [268, 115] on div "Tech, Unknown/didnt ring" at bounding box center [292, 119] width 204 height 16
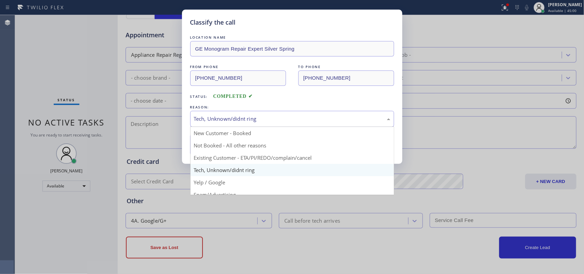
click at [268, 115] on div "Tech, Unknown/didnt ring" at bounding box center [292, 119] width 204 height 16
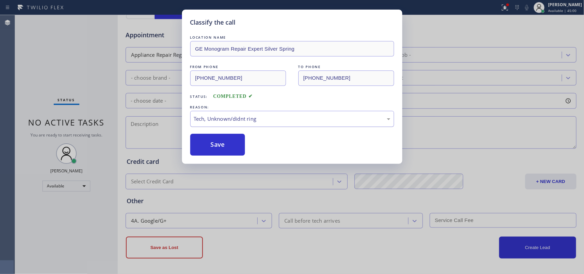
click at [268, 115] on div "Tech, Unknown/didnt ring" at bounding box center [292, 119] width 204 height 16
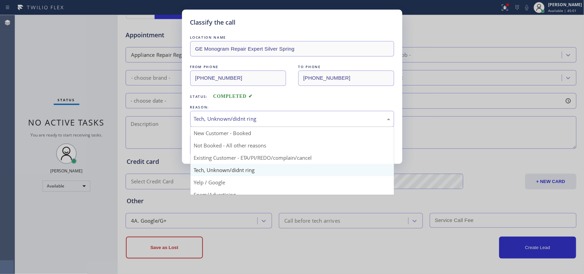
click at [268, 115] on div "Tech, Unknown/didnt ring" at bounding box center [292, 119] width 204 height 16
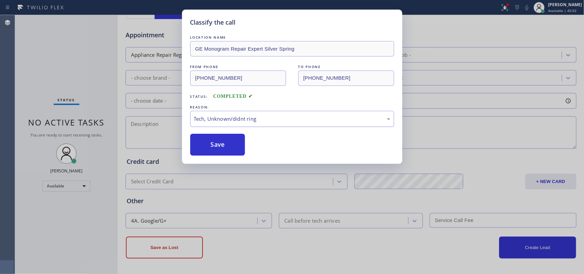
click at [268, 115] on div "Tech, Unknown/didnt ring" at bounding box center [292, 119] width 204 height 16
click at [265, 118] on div "Tech, Unknown/didnt ring" at bounding box center [292, 119] width 196 height 8
click at [225, 145] on button "Save" at bounding box center [217, 145] width 55 height 22
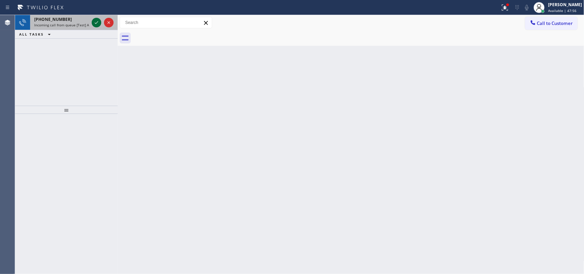
click at [99, 20] on icon at bounding box center [96, 22] width 8 height 8
click at [98, 21] on icon at bounding box center [96, 22] width 8 height 8
click at [95, 21] on icon at bounding box center [96, 22] width 8 height 8
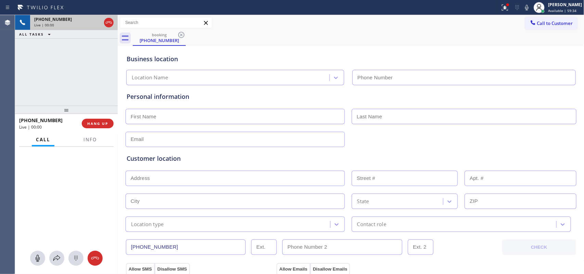
type input "[PHONE_NUMBER]"
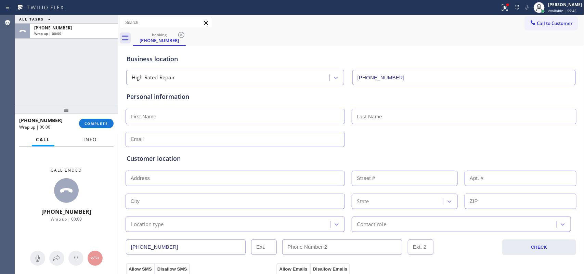
click at [93, 141] on span "Info" at bounding box center [89, 140] width 13 height 6
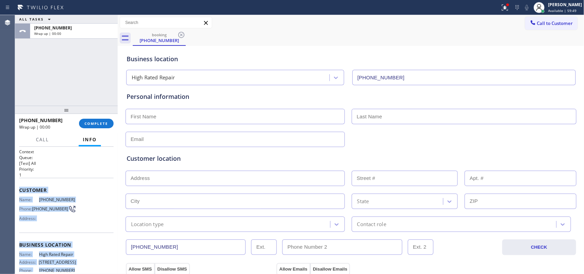
drag, startPoint x: 76, startPoint y: 209, endPoint x: 20, endPoint y: 186, distance: 60.0
click at [20, 186] on div "Context Queue: [Test] All Priority: 1 Customer Name: [PHONE_NUMBER] Phone: [PHO…" at bounding box center [66, 242] width 94 height 187
copy div "Customer Name: [PHONE_NUMBER] Phone: [PHONE_NUMBER] Address: Business location …"
click at [98, 122] on span "COMPLETE" at bounding box center [97, 123] width 24 height 5
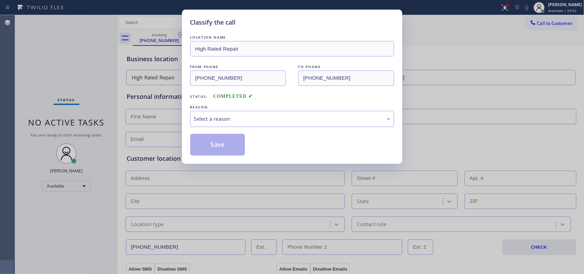
click at [318, 119] on div "Select a reason" at bounding box center [292, 119] width 196 height 8
click at [208, 144] on button "Save" at bounding box center [217, 145] width 55 height 22
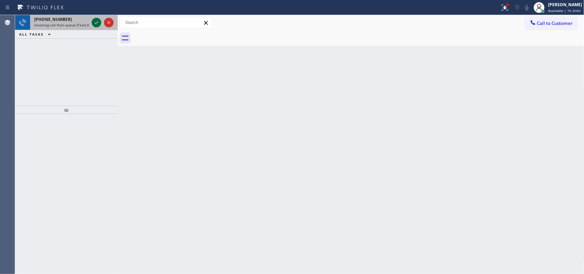
click at [98, 23] on icon at bounding box center [96, 22] width 8 height 8
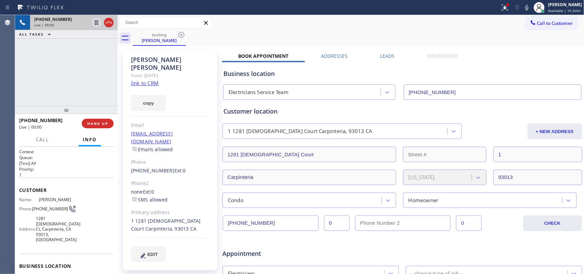
type input "[PHONE_NUMBER]"
click at [141, 80] on link "link to CRM" at bounding box center [145, 83] width 28 height 7
click at [44, 139] on span "Call" at bounding box center [42, 140] width 13 height 6
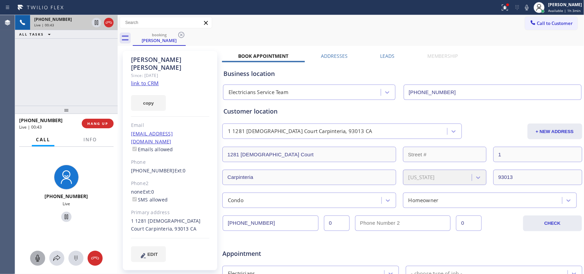
click at [34, 258] on icon at bounding box center [38, 258] width 8 height 8
click at [62, 217] on icon at bounding box center [66, 217] width 8 height 8
drag, startPoint x: 39, startPoint y: 260, endPoint x: 63, endPoint y: 223, distance: 44.3
click at [39, 259] on icon at bounding box center [38, 258] width 8 height 8
click at [62, 214] on icon at bounding box center [66, 217] width 8 height 8
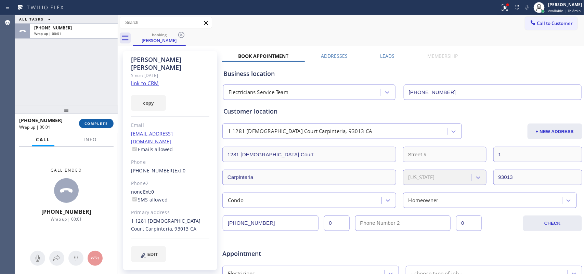
click at [105, 125] on span "COMPLETE" at bounding box center [97, 123] width 24 height 5
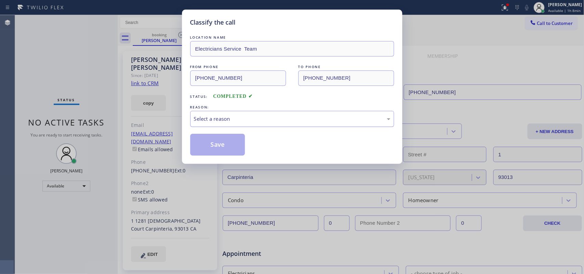
click at [214, 119] on div "Select a reason" at bounding box center [292, 119] width 196 height 8
click at [257, 113] on div "Not Booked - All other reasons" at bounding box center [292, 119] width 204 height 16
drag, startPoint x: 276, startPoint y: 159, endPoint x: 245, endPoint y: 148, distance: 33.4
click at [225, 148] on button "Save" at bounding box center [217, 145] width 55 height 22
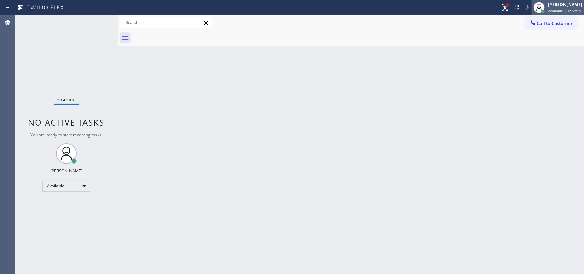
click at [570, 12] on span "Available | 1h 9min" at bounding box center [564, 10] width 33 height 5
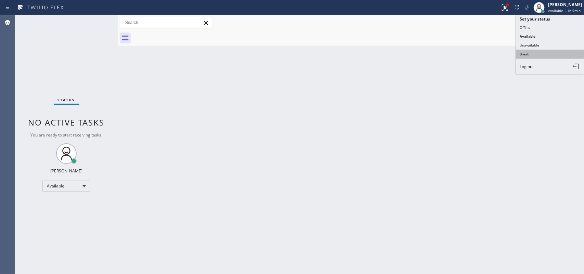
click at [545, 53] on button "Break" at bounding box center [550, 54] width 68 height 9
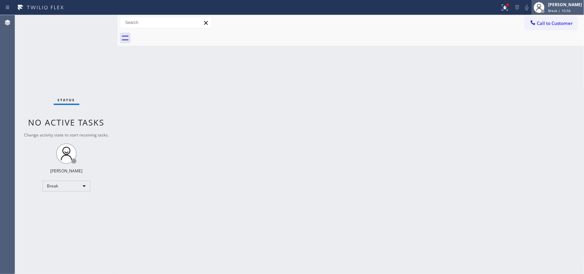
click at [564, 4] on div "[PERSON_NAME]" at bounding box center [565, 5] width 34 height 6
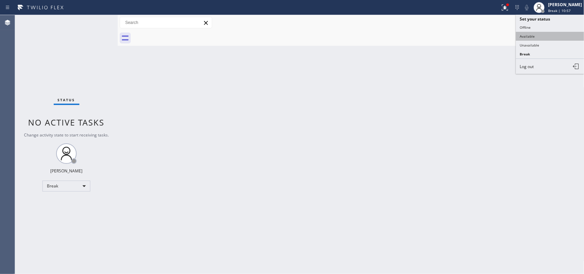
click at [542, 34] on button "Available" at bounding box center [550, 36] width 68 height 9
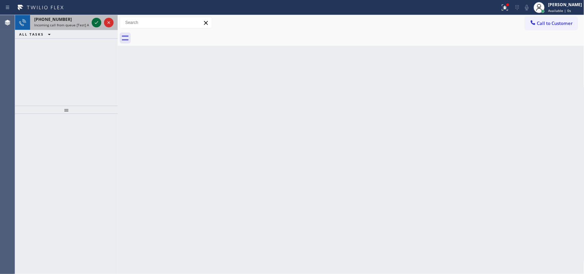
click at [94, 22] on icon at bounding box center [96, 22] width 8 height 8
click at [95, 21] on icon at bounding box center [96, 22] width 8 height 8
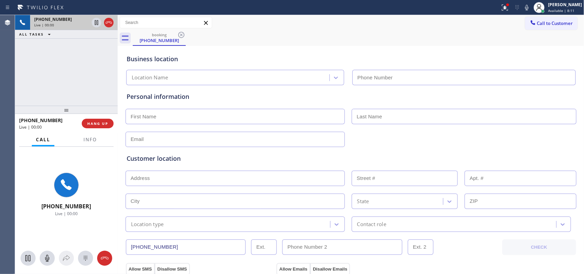
type input "[PHONE_NUMBER]"
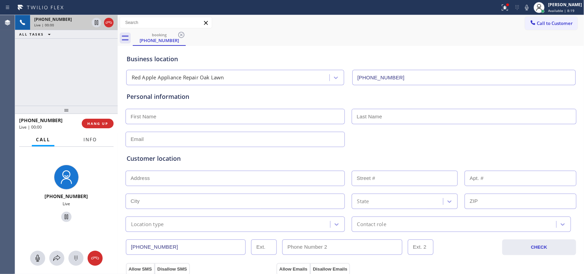
click at [95, 137] on span "Info" at bounding box center [89, 140] width 13 height 6
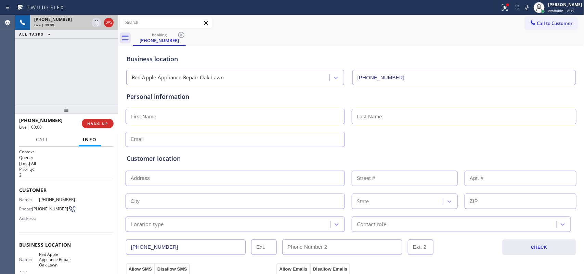
scroll to position [74, 0]
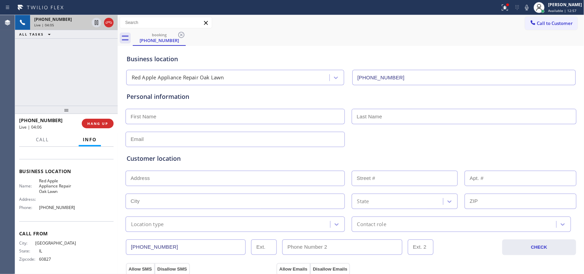
click at [189, 109] on input "text" at bounding box center [235, 116] width 219 height 15
click at [160, 118] on input "text" at bounding box center [235, 116] width 219 height 15
paste input "[PERSON_NAME]"
type input "[PERSON_NAME]"
click at [402, 112] on input "text" at bounding box center [464, 116] width 225 height 15
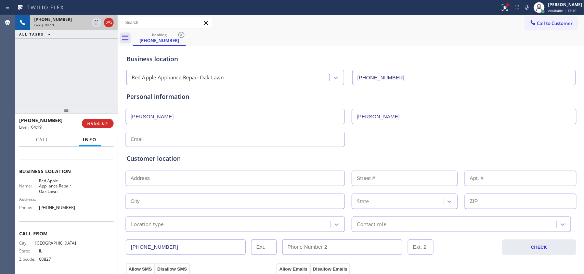
type input "[PERSON_NAME]"
click at [164, 137] on input "text" at bounding box center [235, 139] width 219 height 15
paste input "[EMAIL_ADDRESS][DOMAIN_NAME]"
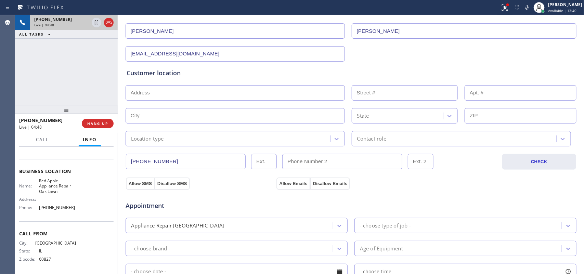
type input "[EMAIL_ADDRESS][DOMAIN_NAME]"
click at [329, 95] on input "text" at bounding box center [235, 92] width 219 height 15
click at [187, 89] on input "text" at bounding box center [235, 92] width 219 height 15
paste input "[STREET_ADDRESS]"
type input "[STREET_ADDRESS]"
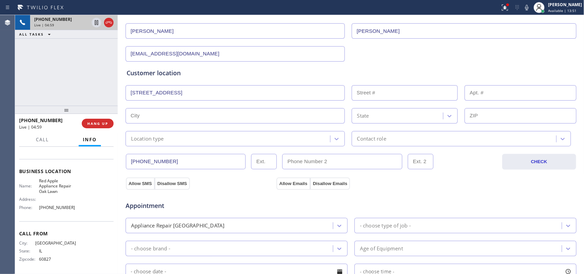
type input "5908"
type input "Oak Lawn"
type input "60453"
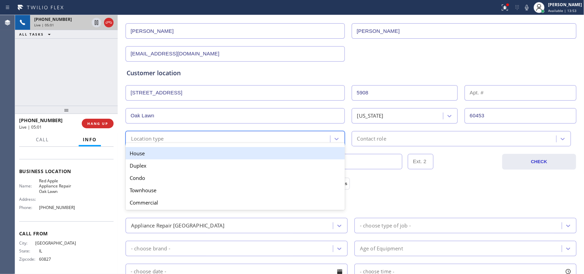
click at [284, 140] on div "Location type" at bounding box center [229, 139] width 203 height 12
click at [230, 151] on div "House" at bounding box center [235, 153] width 219 height 12
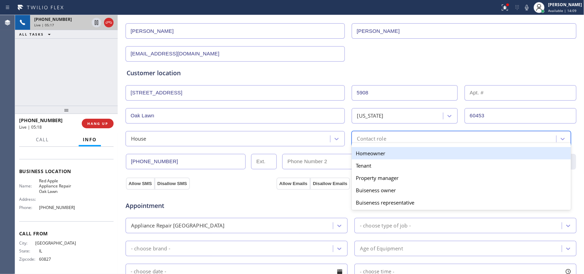
click at [393, 139] on div "Contact role" at bounding box center [455, 139] width 203 height 12
click at [394, 155] on div "Homeowner" at bounding box center [461, 153] width 219 height 12
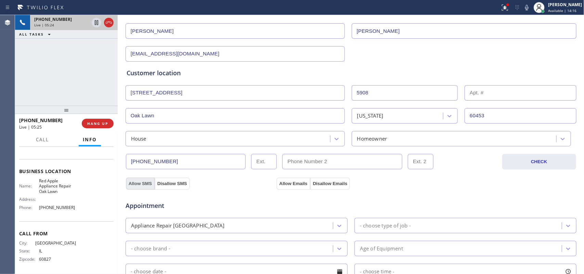
click at [139, 184] on button "Allow SMS" at bounding box center [140, 184] width 29 height 12
click at [282, 183] on button "Allow Emails" at bounding box center [293, 184] width 34 height 12
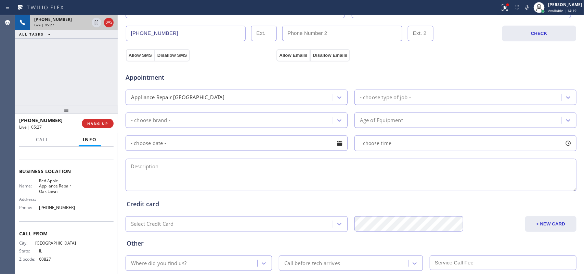
scroll to position [171, 0]
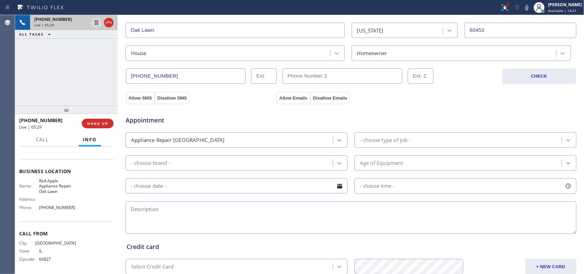
click at [337, 141] on icon at bounding box center [339, 140] width 4 height 2
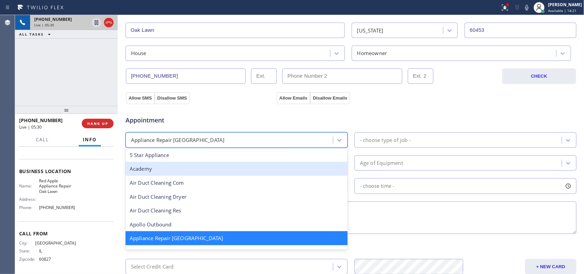
scroll to position [86, 0]
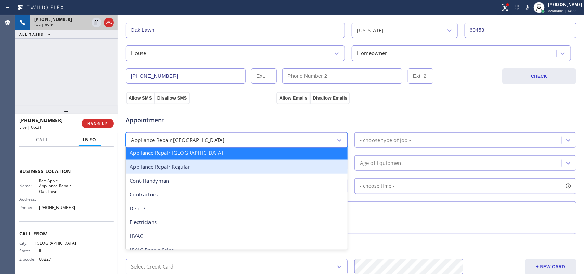
click at [263, 168] on div "Appliance Repair Regular" at bounding box center [237, 167] width 222 height 14
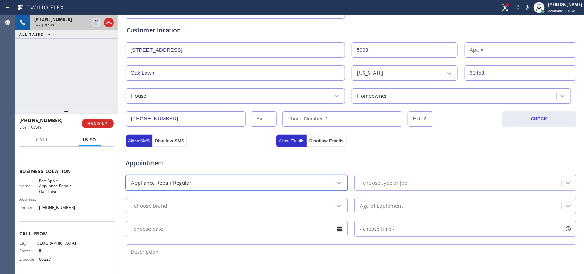
scroll to position [257, 0]
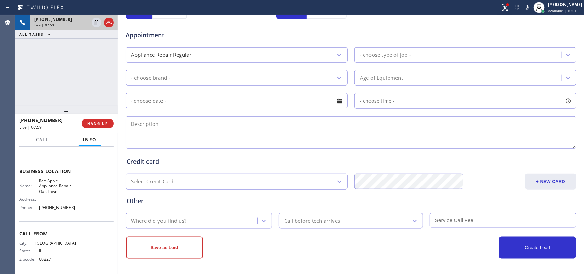
drag, startPoint x: 376, startPoint y: 51, endPoint x: 350, endPoint y: 40, distance: 28.5
click at [350, 40] on div "Appointment Appliance Repair Regular - choose type of job - - choose brand - Ag…" at bounding box center [351, 86] width 449 height 128
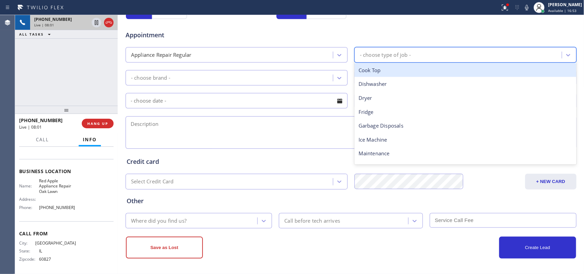
click at [409, 50] on div "- choose type of job -" at bounding box center [458, 55] width 205 height 12
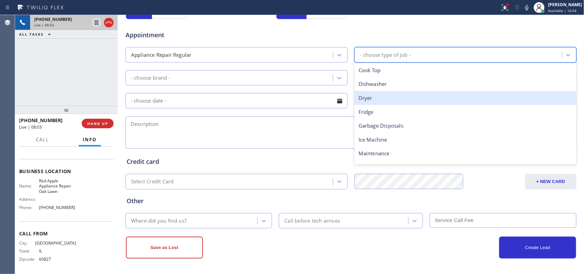
click at [389, 99] on div "Dryer" at bounding box center [465, 98] width 222 height 14
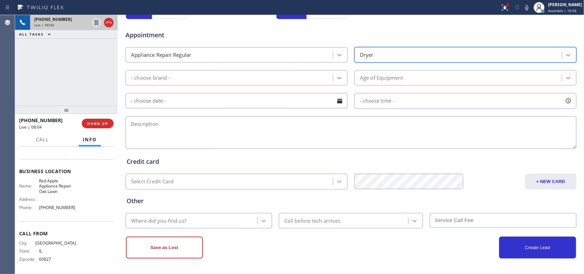
click at [337, 79] on icon at bounding box center [339, 78] width 4 height 2
click at [195, 37] on span "Appointment" at bounding box center [201, 34] width 150 height 9
click at [203, 77] on div "- choose brand -" at bounding box center [230, 78] width 205 height 12
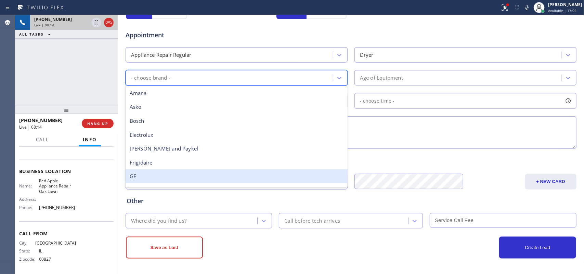
click at [206, 175] on div "GE" at bounding box center [237, 176] width 222 height 14
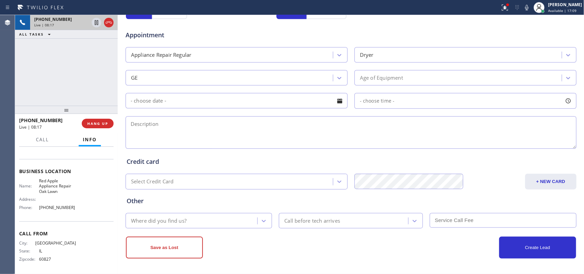
click at [276, 41] on div "Appointment Appliance Repair Regular Dryer GE Age of Equipment - choose time -" at bounding box center [351, 86] width 449 height 128
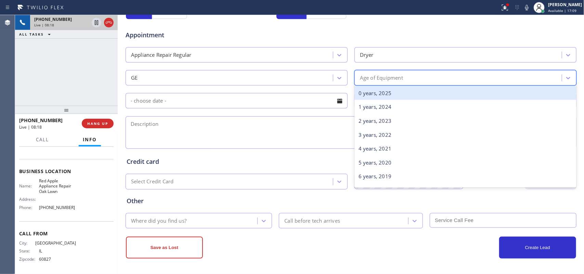
click at [384, 79] on div "Age of Equipment" at bounding box center [381, 78] width 43 height 8
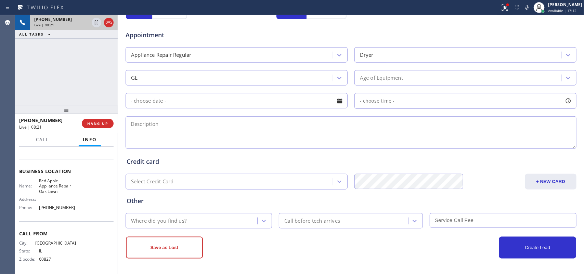
click at [298, 44] on div "Appointment Appliance Repair Regular Dryer GE Age of Equipment - choose time -" at bounding box center [351, 86] width 449 height 128
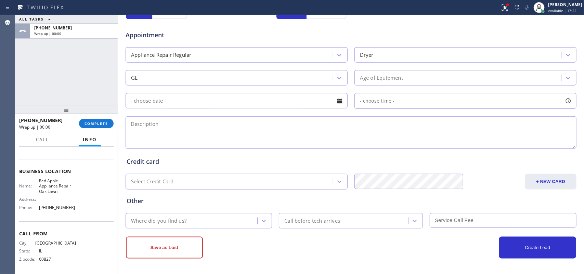
click at [274, 40] on div "Appointment Appliance Repair Regular Dryer GE Age of Equipment - choose time -" at bounding box center [351, 86] width 449 height 128
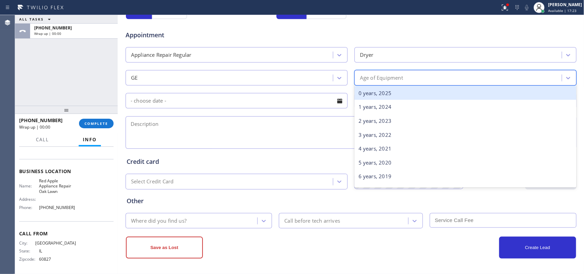
click at [380, 79] on div "Age of Equipment" at bounding box center [381, 78] width 43 height 8
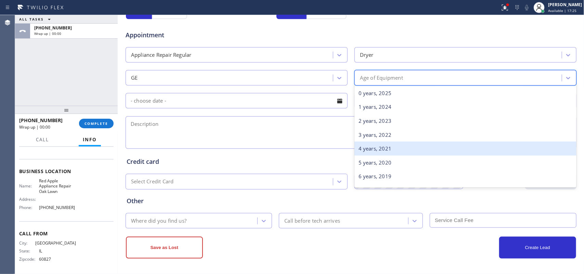
click at [404, 150] on div "4 years, 2021" at bounding box center [465, 149] width 222 height 14
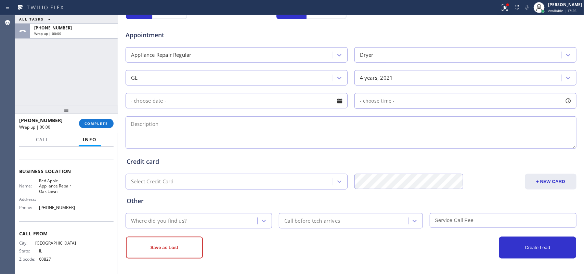
click at [334, 98] on div at bounding box center [340, 101] width 12 height 12
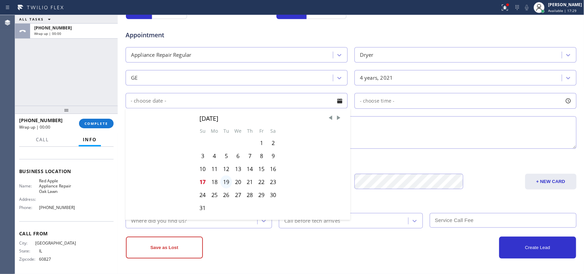
click at [226, 185] on div "19" at bounding box center [226, 182] width 12 height 13
type input "[DATE]"
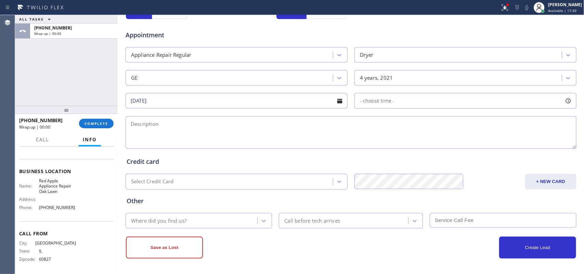
click at [564, 103] on div at bounding box center [568, 101] width 12 height 12
drag, startPoint x: 358, startPoint y: 143, endPoint x: 520, endPoint y: 149, distance: 163.0
click at [521, 149] on div at bounding box center [525, 142] width 8 height 14
drag, startPoint x: 360, startPoint y: 144, endPoint x: 475, endPoint y: 147, distance: 115.0
click at [475, 147] on div at bounding box center [476, 142] width 8 height 14
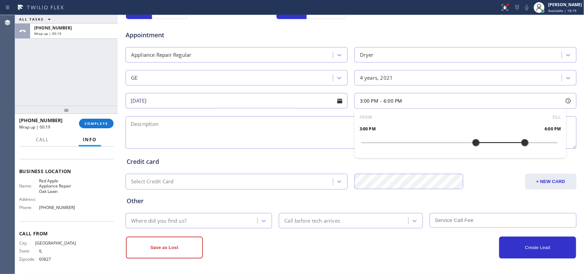
scroll to position [128, 0]
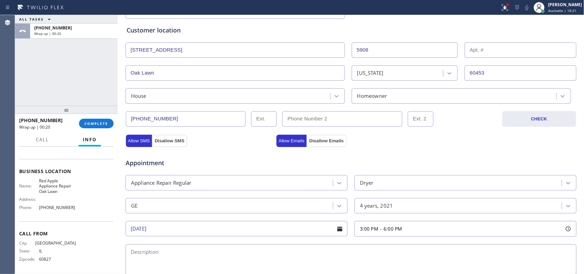
click at [79, 84] on div "ALL TASKS ALL TASKS ACTIVE TASKS TASKS IN WRAP UP [PHONE_NUMBER] Wrap up | 00:20" at bounding box center [66, 60] width 103 height 91
drag, startPoint x: 61, startPoint y: 189, endPoint x: 34, endPoint y: 179, distance: 28.3
click at [34, 179] on div "Name: Red Apple Appliance Repair Oak Lawn" at bounding box center [47, 186] width 57 height 16
copy span "Red Apple Appliance Repair Oak Lawn"
click at [74, 79] on div "ALL TASKS ALL TASKS ACTIVE TASKS TASKS IN WRAP UP [PHONE_NUMBER] Wrap up | 02:16" at bounding box center [66, 60] width 103 height 91
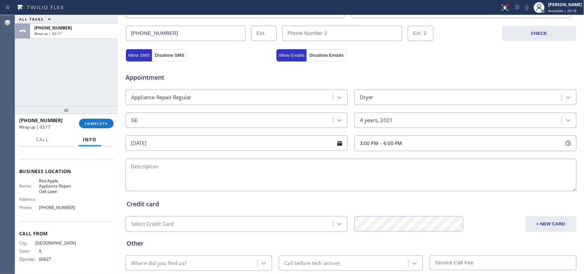
scroll to position [257, 0]
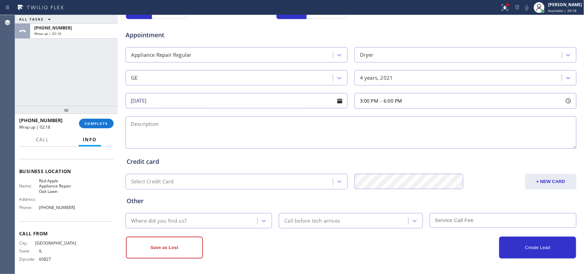
click at [305, 141] on textarea at bounding box center [351, 132] width 451 height 33
paste textarea "3-6/ $75/GE dryer SBS/frontload/ 3-[DATE]/ it turns on but it won't cycle/ star…"
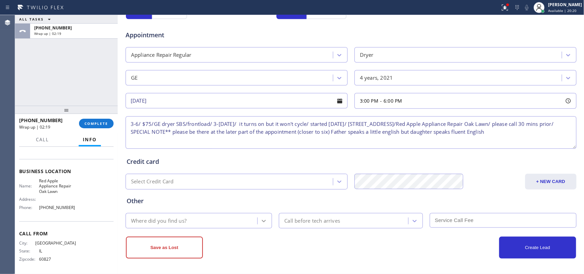
type textarea "3-6/ $75/GE dryer SBS/frontload/ 3-[DATE]/ it turns on but it won't cycle/ star…"
click at [262, 220] on icon at bounding box center [263, 221] width 7 height 7
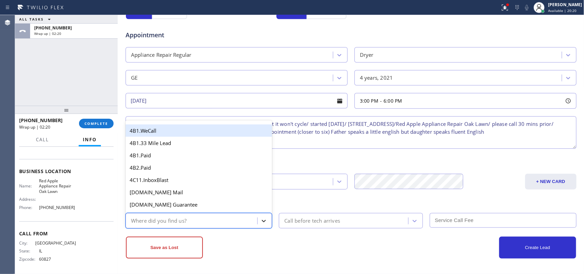
type input "g"
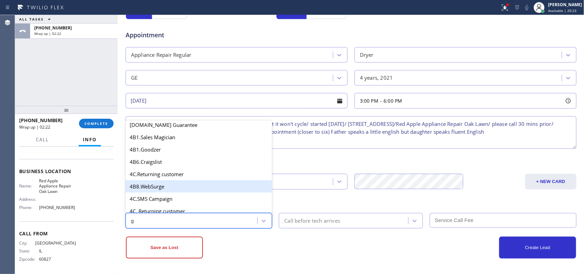
scroll to position [86, 0]
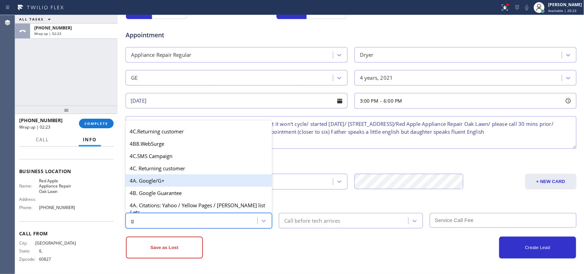
click at [184, 185] on div "4A. Google/G+" at bounding box center [199, 180] width 147 height 12
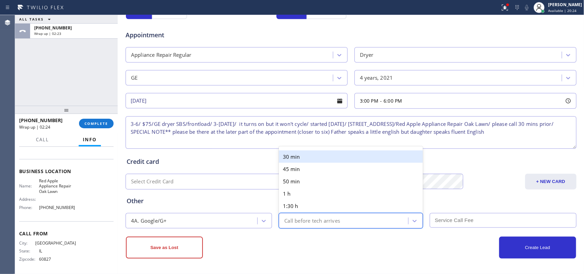
click at [312, 222] on div "Call before tech arrives" at bounding box center [312, 221] width 56 height 8
click at [296, 154] on div "30 min" at bounding box center [351, 157] width 144 height 12
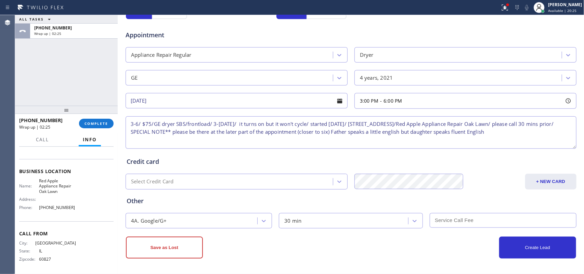
click at [463, 221] on input "text" at bounding box center [503, 220] width 147 height 15
type input "75"
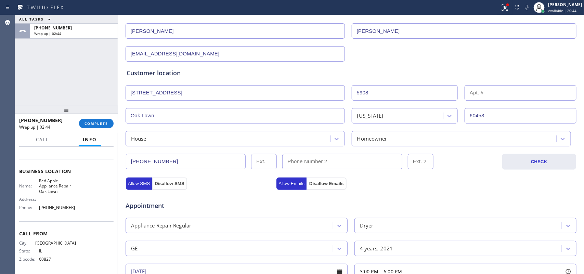
scroll to position [257, 0]
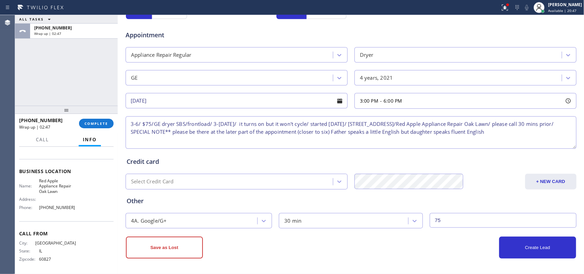
click at [553, 133] on textarea "3-6/ $75/GE dryer SBS/frontload/ 3-[DATE]/ it turns on but it won't cycle/ star…" at bounding box center [351, 132] width 451 height 33
type textarea "3-6/ $75/GE dryer SBS/frontload/ 3-[DATE]/ it turns on but it won't cycle/ star…"
click at [549, 250] on button "Create Lead" at bounding box center [537, 248] width 77 height 22
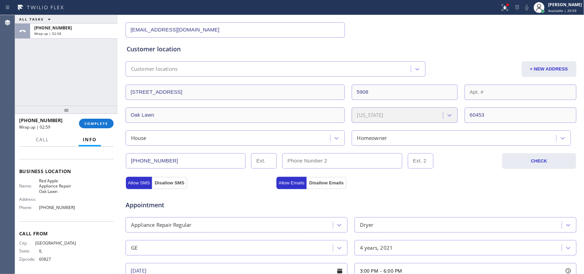
scroll to position [0, 0]
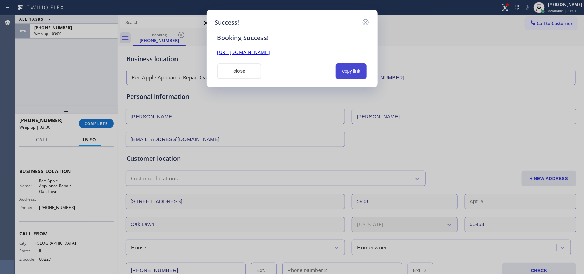
click at [346, 73] on button "copy link" at bounding box center [351, 71] width 31 height 16
click at [270, 51] on link "[URL][DOMAIN_NAME]" at bounding box center [243, 52] width 53 height 7
click at [236, 76] on button "close" at bounding box center [239, 71] width 44 height 16
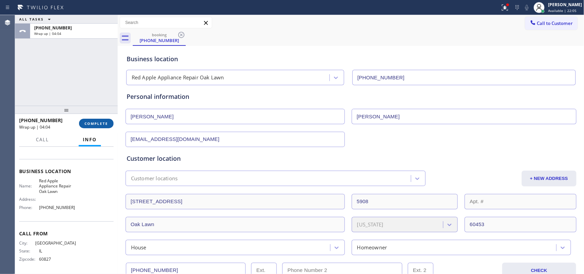
click at [109, 122] on button "COMPLETE" at bounding box center [96, 124] width 35 height 10
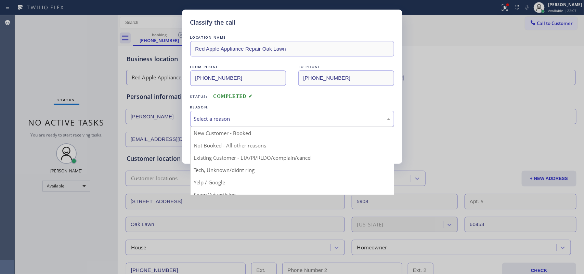
click at [247, 116] on div "Select a reason" at bounding box center [292, 119] width 196 height 8
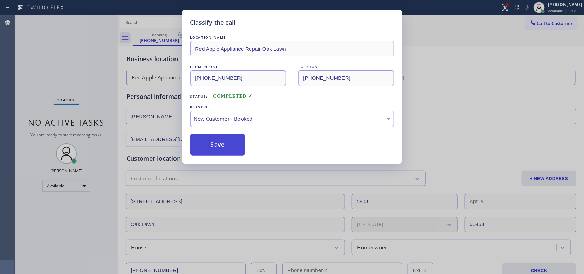
click at [230, 149] on button "Save" at bounding box center [217, 145] width 55 height 22
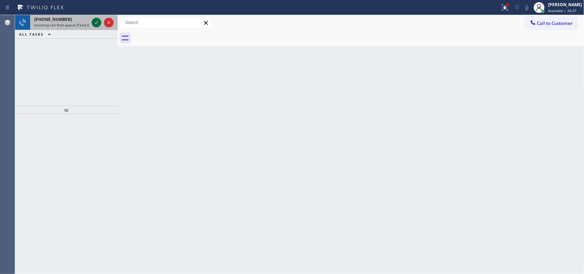
click at [96, 21] on icon at bounding box center [96, 22] width 8 height 8
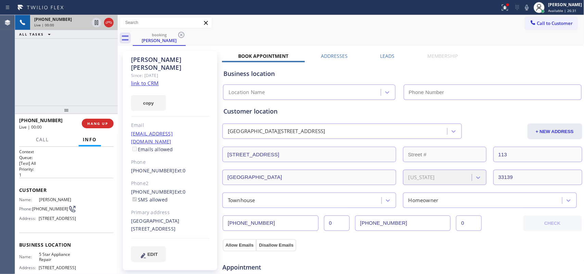
type input "[PHONE_NUMBER]"
click at [151, 80] on link "link to CRM" at bounding box center [145, 83] width 28 height 7
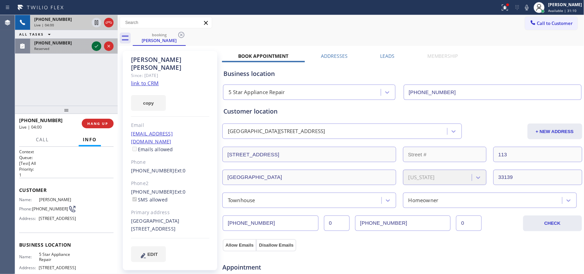
click at [96, 50] on icon at bounding box center [96, 46] width 8 height 8
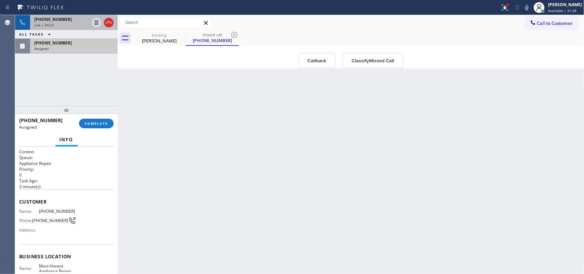
click at [65, 19] on div "[PHONE_NUMBER]" at bounding box center [61, 19] width 55 height 6
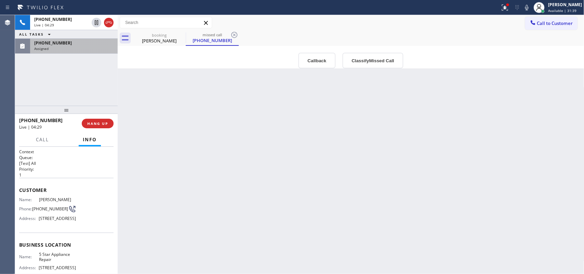
click at [83, 52] on div "[PHONE_NUMBER] Assigned" at bounding box center [72, 46] width 85 height 15
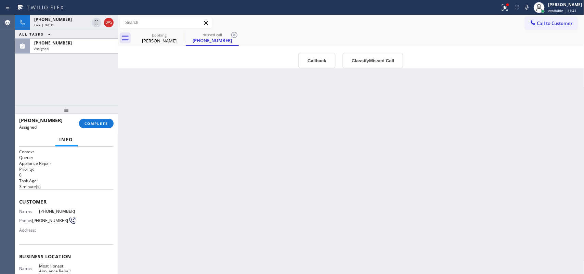
scroll to position [90, 0]
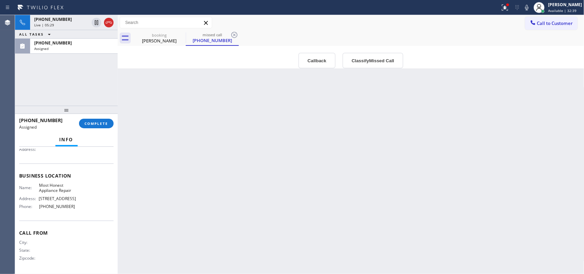
click at [86, 206] on div "Name: Most Honest Appliance Repair Address: [STREET_ADDRESS] Phone: [PHONE_NUMB…" at bounding box center [66, 197] width 94 height 29
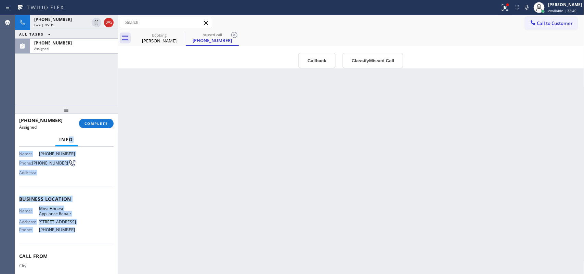
scroll to position [0, 0]
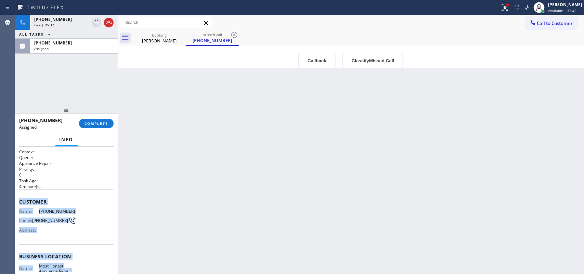
drag, startPoint x: 83, startPoint y: 206, endPoint x: 20, endPoint y: 200, distance: 63.9
click at [20, 200] on div "Context Queue: Appliance Repair Priority: 0 Task Age: [DEMOGRAPHIC_DATA] minute…" at bounding box center [66, 251] width 94 height 204
copy div "Customer Name: [PHONE_NUMBER] Phone: [PHONE_NUMBER] Address: Business location …"
click at [104, 120] on button "COMPLETE" at bounding box center [96, 124] width 35 height 10
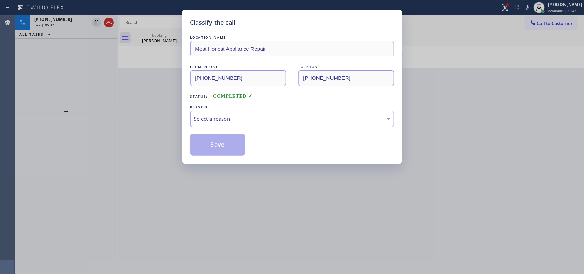
click at [297, 117] on div "Select a reason" at bounding box center [292, 119] width 196 height 8
click at [234, 144] on button "Save" at bounding box center [217, 145] width 55 height 22
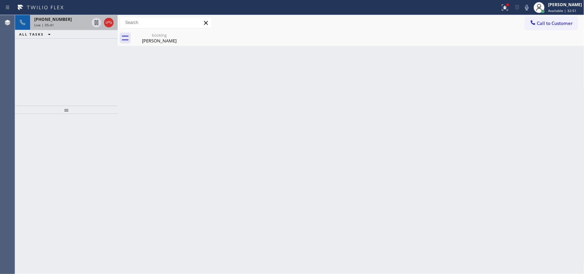
click at [72, 23] on div "Live | 05:41" at bounding box center [61, 25] width 55 height 5
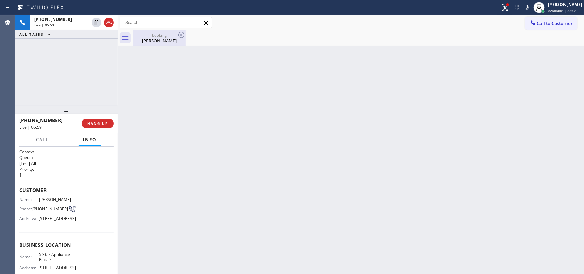
click at [157, 32] on div "booking [PERSON_NAME]" at bounding box center [159, 37] width 52 height 15
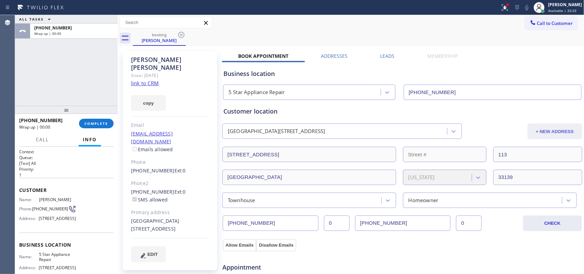
click at [538, 129] on button "+ NEW ADDRESS" at bounding box center [555, 132] width 55 height 16
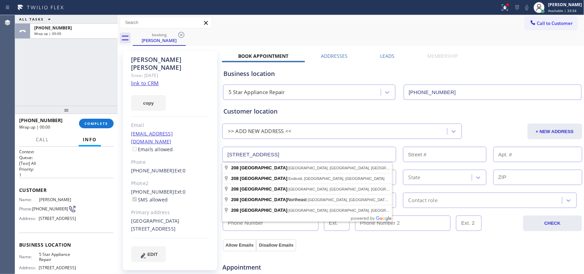
drag, startPoint x: 316, startPoint y: 154, endPoint x: 218, endPoint y: 155, distance: 98.9
click at [218, 155] on div "[PERSON_NAME] Since: [DATE] link to CRM copy Email [EMAIL_ADDRESS][DOMAIN_NAME]…" at bounding box center [350, 276] width 463 height 457
paste input "[STREET_ADDRESS],"
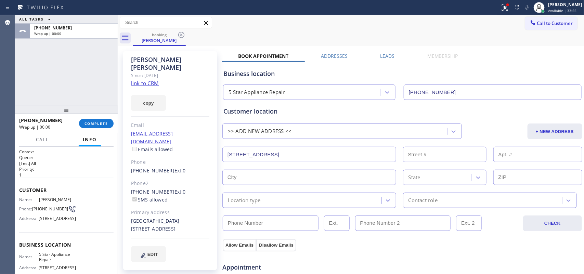
type input "[STREET_ADDRESS]"
type input "300"
type input "[GEOGRAPHIC_DATA]"
type input "33139"
click at [516, 156] on input "text" at bounding box center [537, 154] width 89 height 15
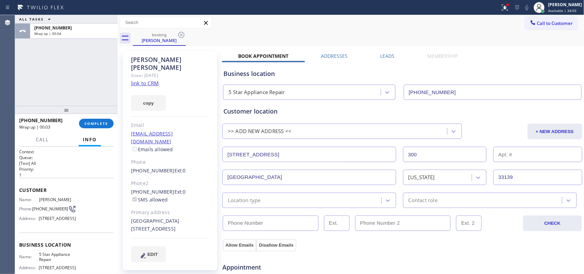
click at [43, 91] on div "ALL TASKS ALL TASKS ACTIVE TASKS TASKS IN WRAP UP [PHONE_NUMBER] Wrap up | 00:04" at bounding box center [66, 60] width 103 height 91
click at [517, 156] on input "text" at bounding box center [537, 154] width 89 height 15
type input "806"
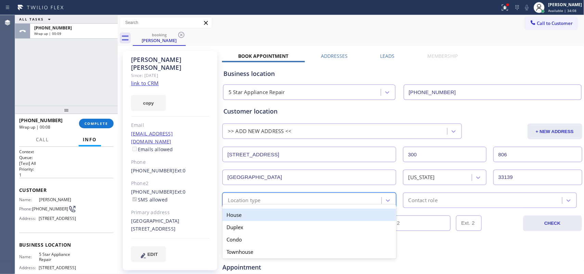
click at [375, 197] on div "Location type" at bounding box center [302, 200] width 157 height 12
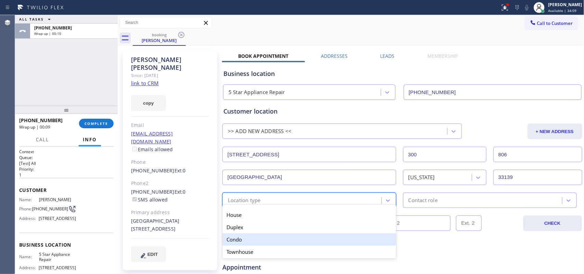
click at [298, 235] on div "Condo" at bounding box center [309, 239] width 174 height 12
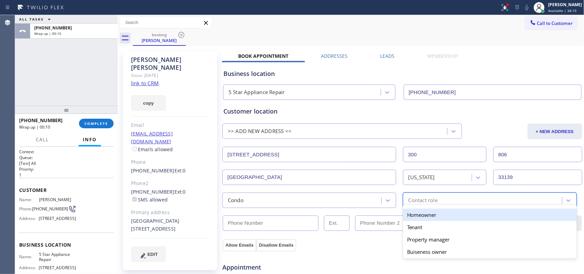
click at [405, 199] on div "Contact role" at bounding box center [483, 200] width 157 height 12
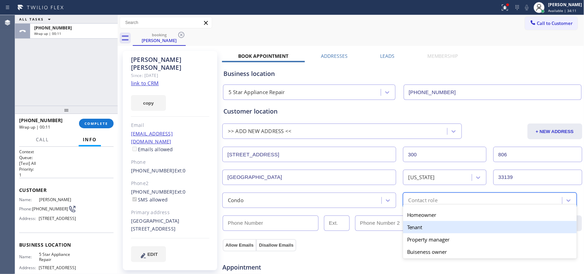
click at [423, 226] on div "Tenant" at bounding box center [490, 227] width 174 height 12
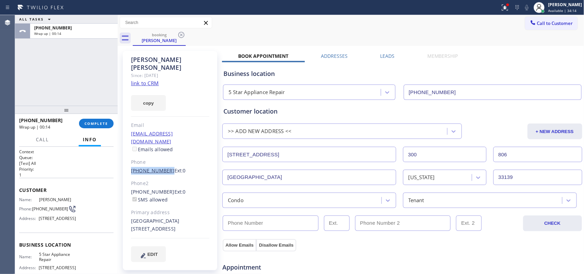
drag, startPoint x: 125, startPoint y: 158, endPoint x: 164, endPoint y: 156, distance: 39.1
click at [164, 156] on div "[PERSON_NAME] Since: [DATE] link to CRM copy Email [EMAIL_ADDRESS][DOMAIN_NAME]…" at bounding box center [170, 160] width 94 height 219
copy link "[PHONE_NUMBER]"
click at [286, 225] on input "(___) ___-____" at bounding box center [271, 223] width 96 height 15
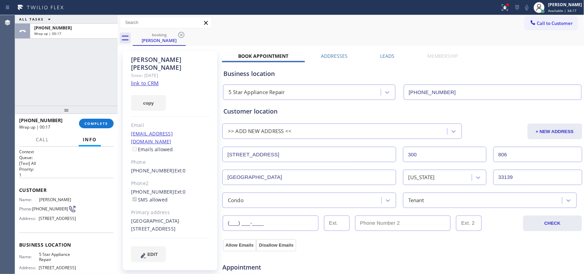
paste input "3052"
drag, startPoint x: 267, startPoint y: 225, endPoint x: 216, endPoint y: 226, distance: 51.0
click at [216, 226] on div "[PERSON_NAME] Since: [DATE] link to CRM copy Email [EMAIL_ADDRESS][DOMAIN_NAME]…" at bounding box center [350, 276] width 463 height 457
paste input "305) 205-9088"
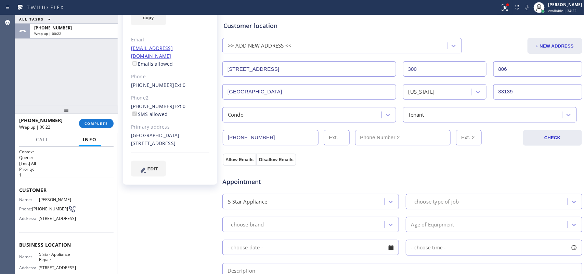
scroll to position [128, 0]
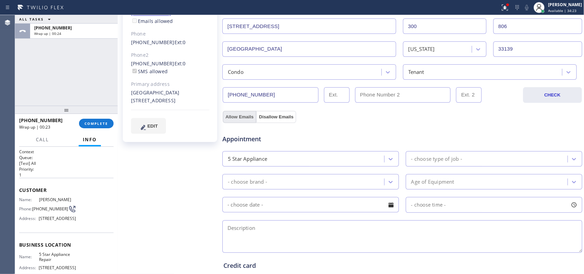
type input "[PHONE_NUMBER]"
click at [244, 118] on button "Allow Emails" at bounding box center [240, 117] width 34 height 12
checkbox input "true"
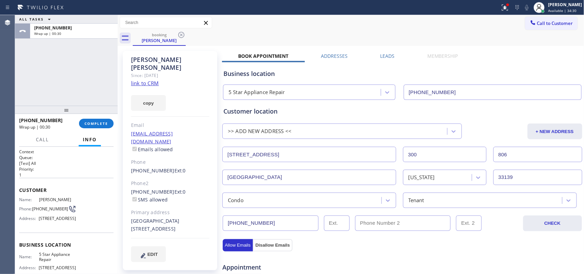
scroll to position [171, 0]
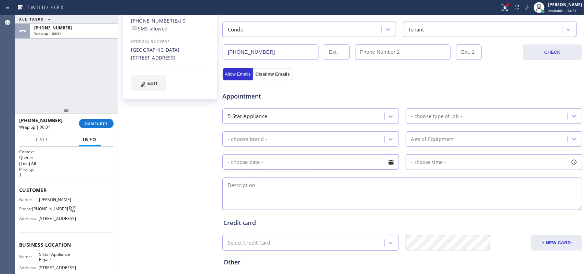
click at [385, 115] on div at bounding box center [391, 116] width 12 height 12
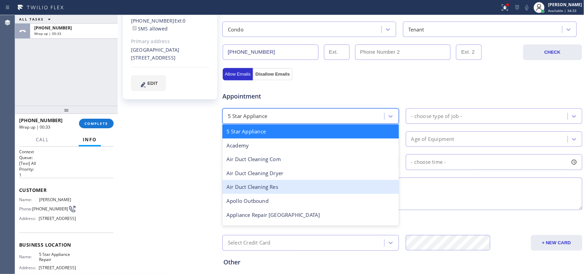
scroll to position [43, 0]
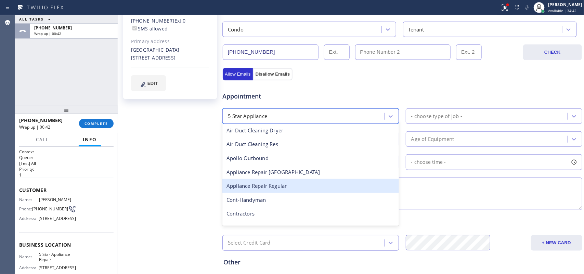
click at [289, 188] on div "Appliance Repair Regular" at bounding box center [310, 186] width 177 height 14
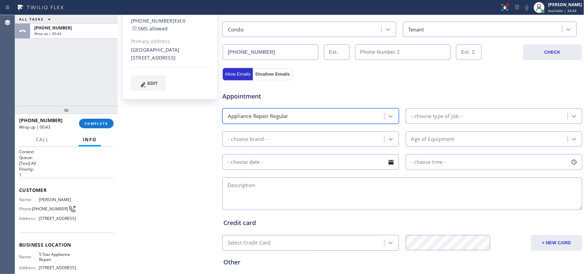
click at [447, 116] on div "- choose type of job -" at bounding box center [436, 116] width 51 height 8
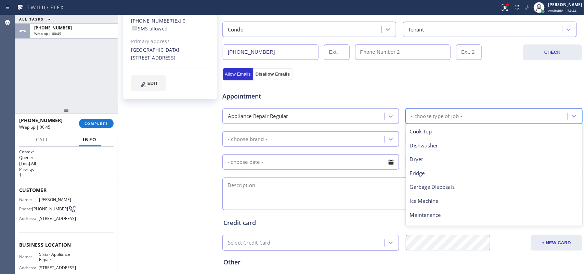
scroll to position [86, 0]
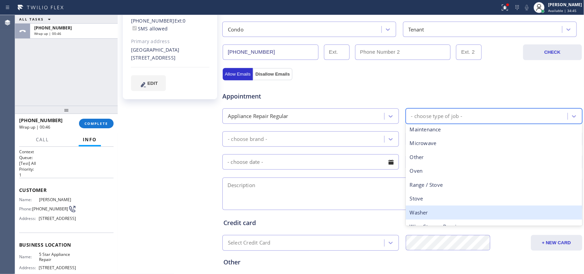
click at [428, 211] on div "Washer" at bounding box center [494, 213] width 177 height 14
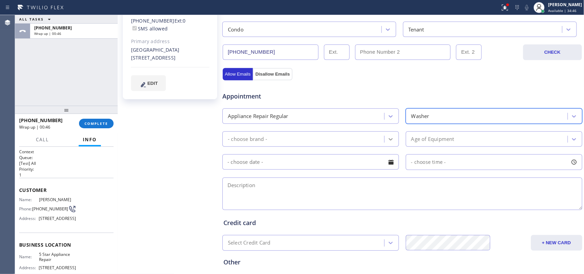
click at [387, 141] on icon at bounding box center [390, 139] width 7 height 7
click at [144, 231] on div "[PERSON_NAME] Since: [DATE] link to CRM copy Email [EMAIL_ADDRESS][DOMAIN_NAME]…" at bounding box center [170, 104] width 103 height 457
click at [347, 132] on div "- choose brand -" at bounding box center [310, 138] width 177 height 15
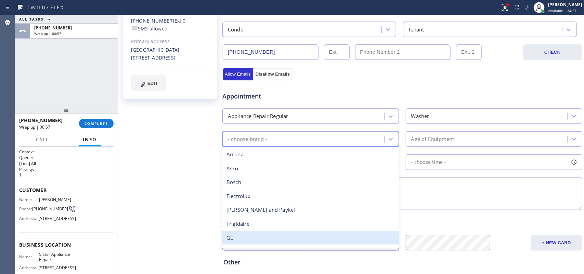
click at [264, 236] on div "GE" at bounding box center [310, 238] width 177 height 14
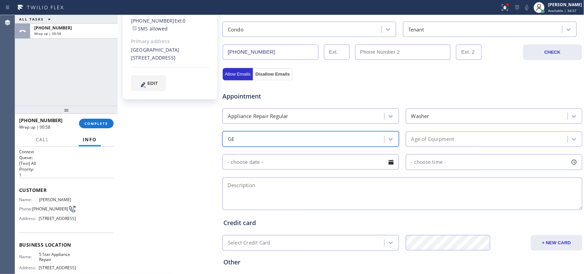
click at [473, 138] on div "Age of Equipment" at bounding box center [488, 139] width 160 height 12
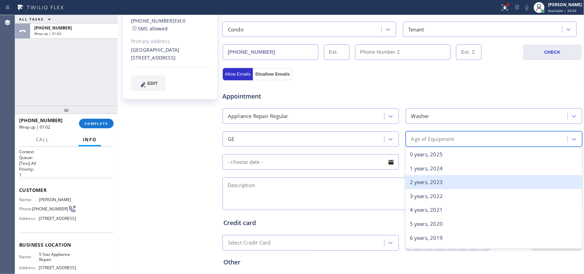
click at [459, 179] on div "2 years, 2023" at bounding box center [494, 182] width 177 height 14
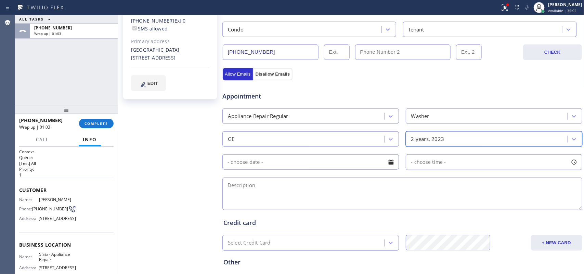
click at [391, 163] on div at bounding box center [391, 162] width 12 height 12
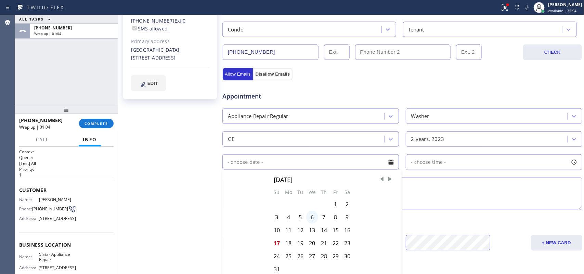
scroll to position [233, 0]
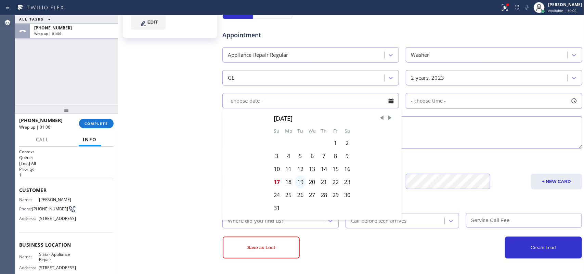
click at [301, 183] on div "19" at bounding box center [301, 182] width 12 height 13
type input "[DATE]"
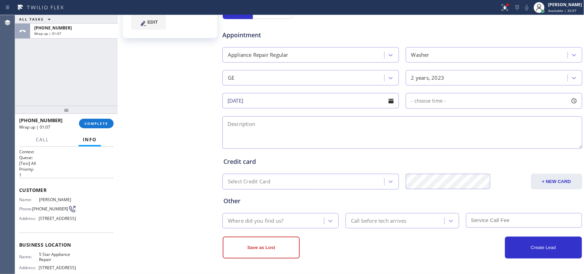
click at [568, 99] on div at bounding box center [574, 101] width 12 height 12
drag, startPoint x: 408, startPoint y: 143, endPoint x: 460, endPoint y: 140, distance: 52.5
click at [460, 140] on div at bounding box center [463, 142] width 8 height 14
drag, startPoint x: 418, startPoint y: 141, endPoint x: 424, endPoint y: 141, distance: 6.5
click at [424, 141] on div at bounding box center [425, 142] width 8 height 14
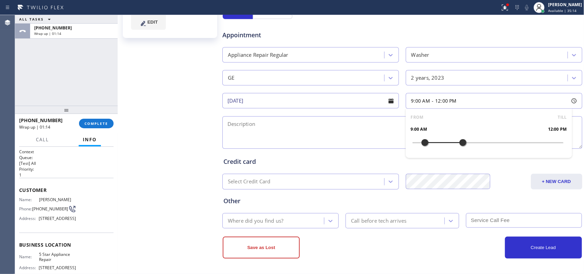
click at [350, 143] on textarea at bounding box center [402, 132] width 360 height 33
click at [138, 94] on div "[PERSON_NAME] Since: [DATE] link to CRM copy Email [EMAIL_ADDRESS][DOMAIN_NAME]…" at bounding box center [170, 43] width 103 height 457
click at [280, 129] on textarea at bounding box center [402, 132] width 360 height 33
paste textarea "9-12/ $79/GE washer it is a side by side unit but it is stacked frontload large…"
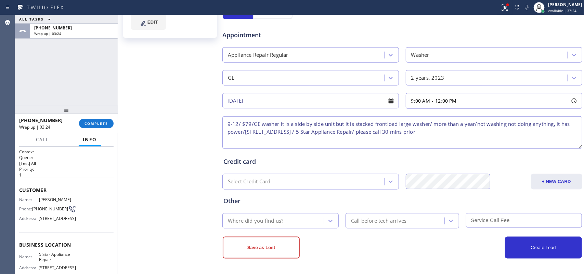
click at [255, 129] on textarea "9-12/ $79/GE washer it is a side by side unit but it is stacked frontload large…" at bounding box center [402, 132] width 360 height 33
drag, startPoint x: 255, startPoint y: 129, endPoint x: 262, endPoint y: 132, distance: 7.7
click at [255, 129] on textarea "9-12/ $79/GE washer it is a side by side unit but it is stacked frontload large…" at bounding box center [402, 132] width 360 height 33
paste textarea "[GEOGRAPHIC_DATA]"
type textarea "9-12/ $79/GE washer it is a side by side unit but it is stacked frontload large…"
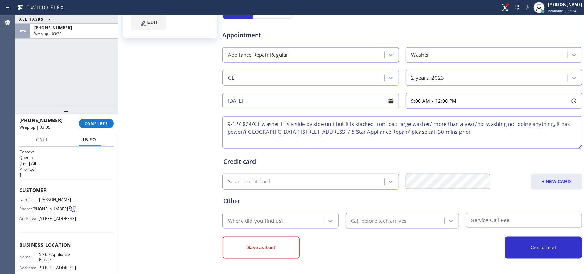
click at [324, 217] on div at bounding box center [330, 221] width 12 height 12
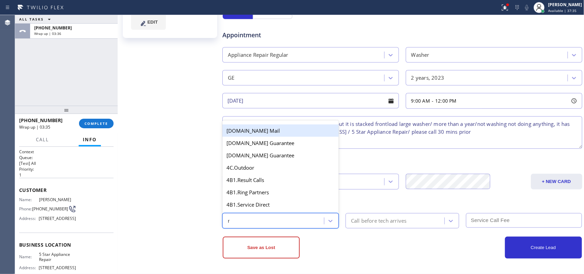
type input "re"
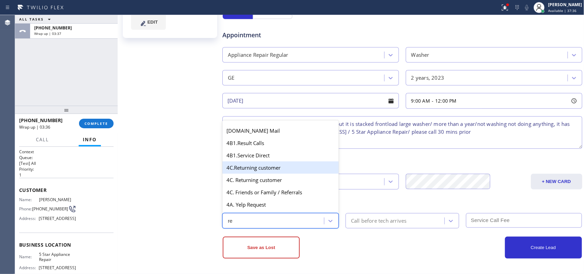
click at [274, 169] on div "4C.Returning customer" at bounding box center [280, 167] width 116 height 12
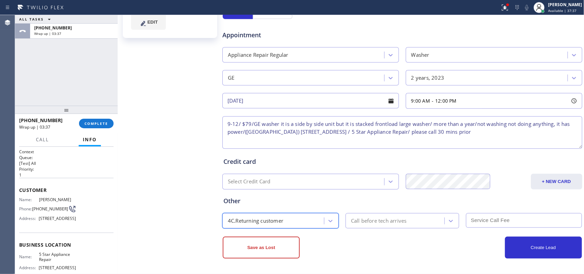
click at [373, 221] on div "Call before tech arrives" at bounding box center [379, 221] width 56 height 8
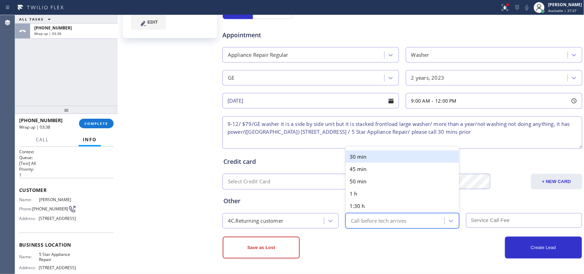
click at [376, 153] on div "30 min" at bounding box center [403, 157] width 114 height 12
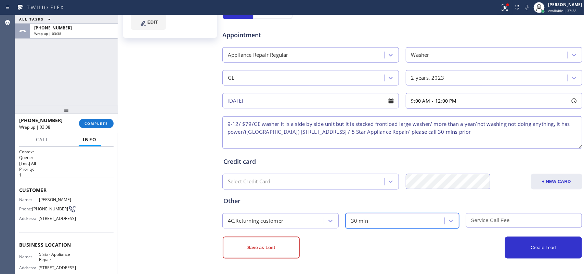
click at [477, 219] on input "text" at bounding box center [524, 220] width 116 height 15
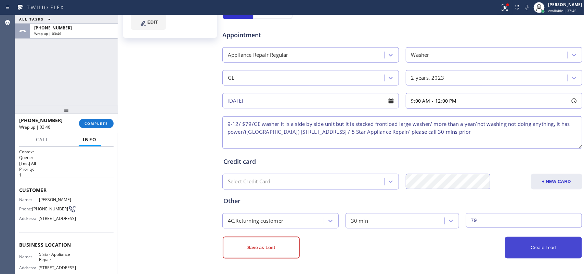
type input "79"
click at [542, 247] on button "Create Lead" at bounding box center [543, 248] width 77 height 22
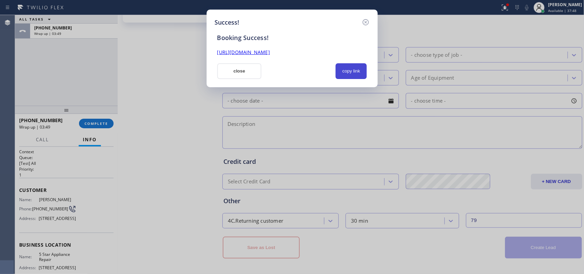
click at [354, 71] on button "copy link" at bounding box center [351, 71] width 31 height 16
click at [270, 52] on link "[URL][DOMAIN_NAME]" at bounding box center [243, 52] width 53 height 7
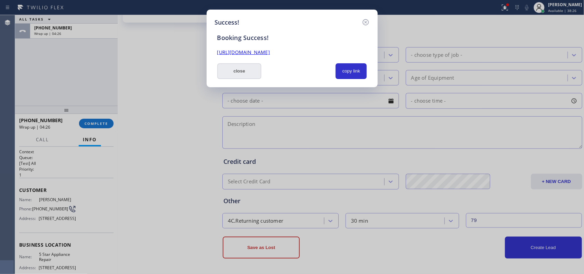
click at [247, 72] on button "close" at bounding box center [239, 71] width 44 height 16
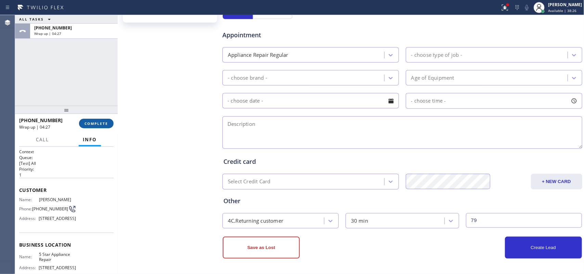
click at [97, 124] on span "COMPLETE" at bounding box center [97, 123] width 24 height 5
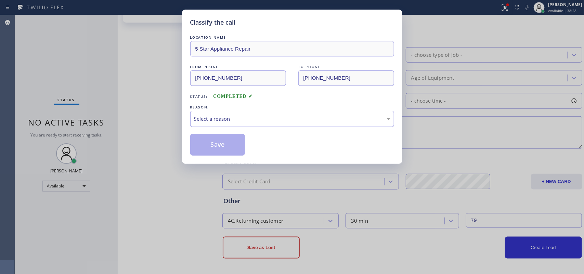
click at [253, 115] on div "Select a reason" at bounding box center [292, 119] width 204 height 16
drag, startPoint x: 215, startPoint y: 146, endPoint x: 168, endPoint y: 77, distance: 83.2
click at [214, 146] on button "Save" at bounding box center [217, 145] width 55 height 22
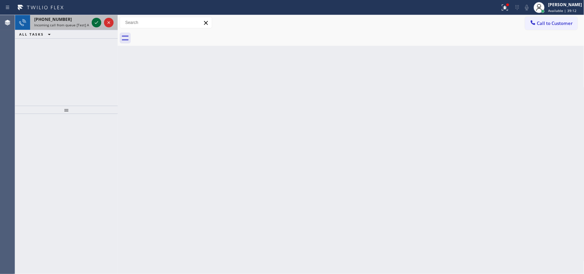
click at [95, 24] on icon at bounding box center [96, 22] width 8 height 8
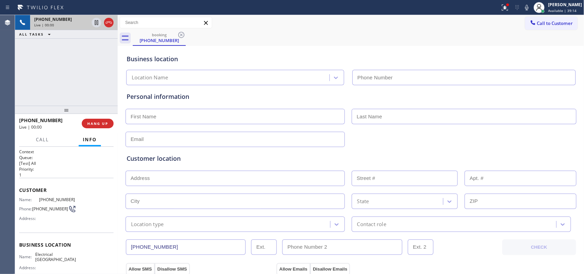
type input "[PHONE_NUMBER]"
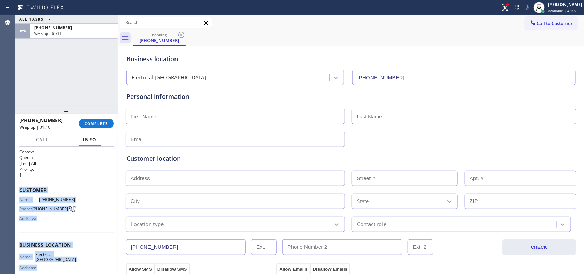
drag, startPoint x: 79, startPoint y: 212, endPoint x: 19, endPoint y: 192, distance: 63.3
click at [19, 192] on div "Context Queue: [Test] All Priority: 1 Customer Name: [PHONE_NUMBER] Phone: [PHO…" at bounding box center [66, 245] width 94 height 193
copy div "Customer Name: [PHONE_NUMBER] Phone: [PHONE_NUMBER] Address: Business location …"
click at [102, 125] on span "COMPLETE" at bounding box center [97, 123] width 24 height 5
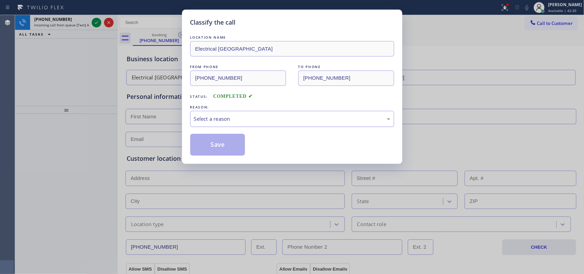
click at [210, 119] on div "Select a reason" at bounding box center [292, 119] width 196 height 8
click at [225, 146] on button "Save" at bounding box center [217, 145] width 55 height 22
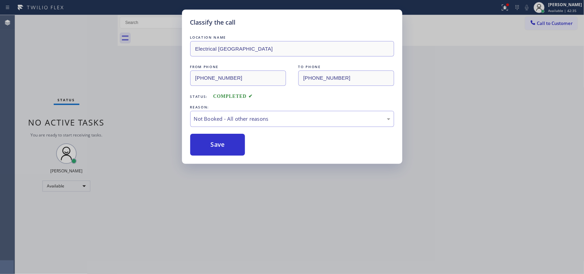
click at [94, 18] on div "Classify the call LOCATION NAME Electrical Garage Northridge FROM PHONE [PHONE_…" at bounding box center [292, 137] width 584 height 274
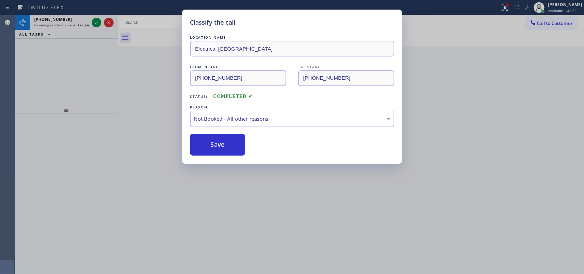
click at [95, 21] on div "Classify the call LOCATION NAME Next Door Appliance Repair [GEOGRAPHIC_DATA] FR…" at bounding box center [299, 144] width 569 height 259
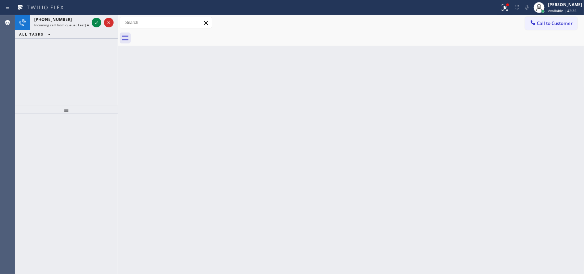
click at [95, 21] on icon at bounding box center [96, 22] width 8 height 8
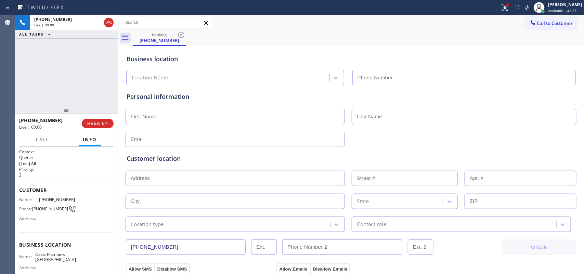
type input "[PHONE_NUMBER]"
click at [77, 76] on div "[PHONE_NUMBER] Live | 00:37 ALL TASKS ALL TASKS ACTIVE TASKS TASKS IN WRAP UP" at bounding box center [66, 60] width 103 height 91
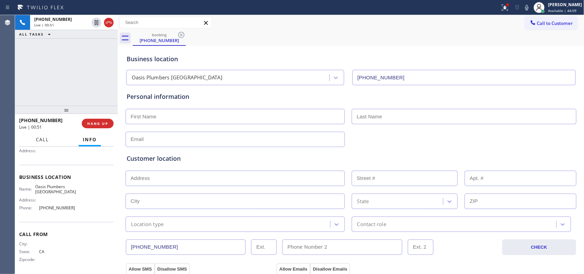
click at [45, 140] on span "Call" at bounding box center [42, 140] width 13 height 6
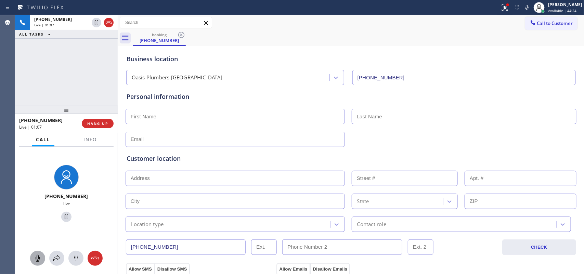
click at [35, 259] on icon at bounding box center [38, 258] width 8 height 8
click at [62, 216] on icon at bounding box center [66, 217] width 8 height 8
drag, startPoint x: 39, startPoint y: 256, endPoint x: 44, endPoint y: 246, distance: 10.6
click at [38, 256] on icon at bounding box center [38, 258] width 8 height 8
click at [65, 216] on icon at bounding box center [66, 217] width 8 height 8
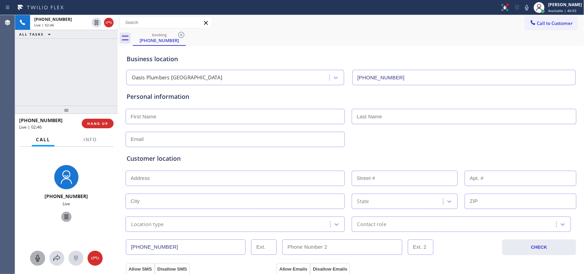
click at [36, 258] on icon at bounding box center [38, 258] width 4 height 7
drag, startPoint x: 62, startPoint y: 216, endPoint x: 129, endPoint y: 109, distance: 126.5
click at [62, 215] on icon at bounding box center [66, 217] width 8 height 8
click at [38, 255] on icon at bounding box center [38, 258] width 8 height 8
drag, startPoint x: 64, startPoint y: 218, endPoint x: 84, endPoint y: 194, distance: 31.1
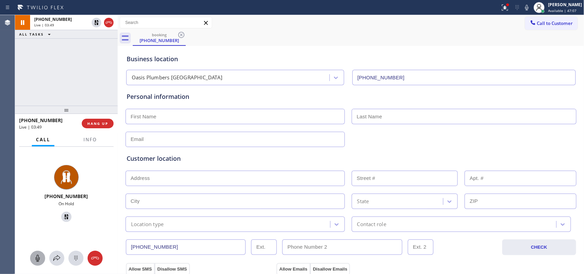
click at [64, 217] on icon at bounding box center [66, 217] width 8 height 8
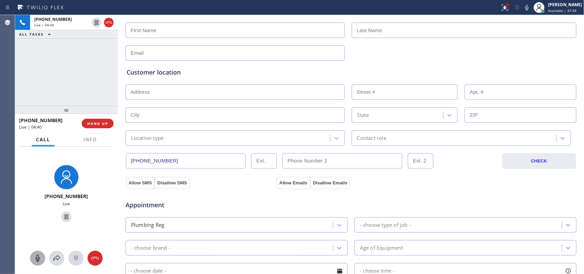
scroll to position [1, 0]
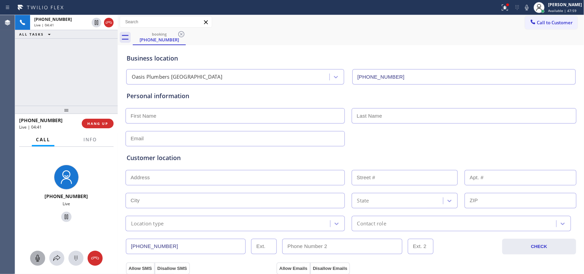
click at [194, 115] on input "text" at bounding box center [235, 115] width 219 height 15
click at [230, 116] on input "text" at bounding box center [235, 115] width 219 height 15
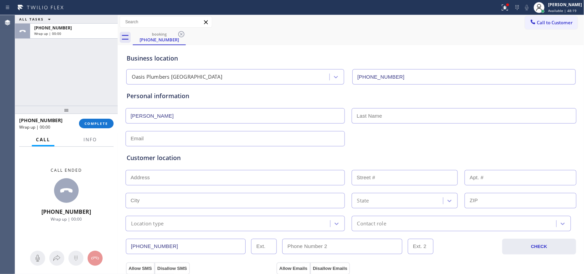
type input "[PERSON_NAME]"
click at [249, 142] on input "text" at bounding box center [235, 138] width 219 height 15
type input "[EMAIL_ADDRESS][DOMAIN_NAME]"
click at [265, 177] on input "text" at bounding box center [235, 177] width 219 height 15
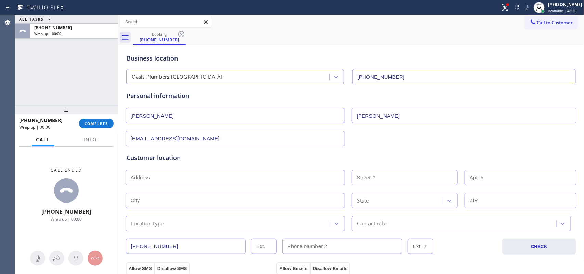
click at [235, 177] on input "text" at bounding box center [235, 177] width 219 height 15
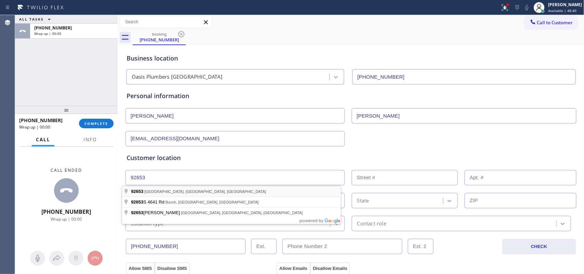
type input "[GEOGRAPHIC_DATA], [GEOGRAPHIC_DATA]"
type input "Aliso Viejo"
type input "92653"
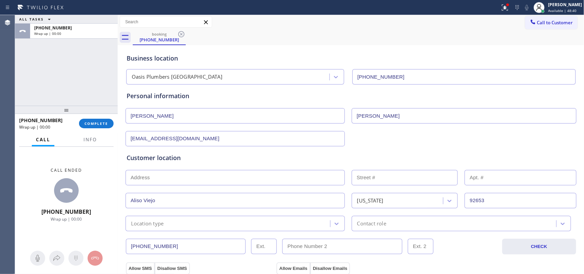
scroll to position [129, 0]
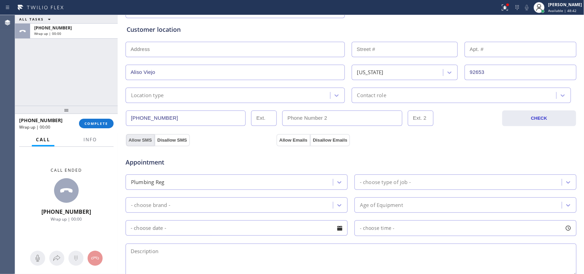
click at [136, 142] on button "Allow SMS" at bounding box center [140, 140] width 29 height 12
click at [286, 139] on button "Allow Emails" at bounding box center [293, 140] width 34 height 12
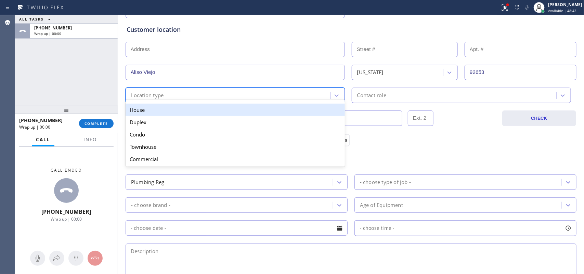
click at [310, 89] on div "Location type" at bounding box center [235, 95] width 219 height 15
click at [307, 111] on div "House" at bounding box center [235, 110] width 219 height 12
click at [307, 111] on input "text" at bounding box center [342, 118] width 120 height 15
type input "(___) ___-____"
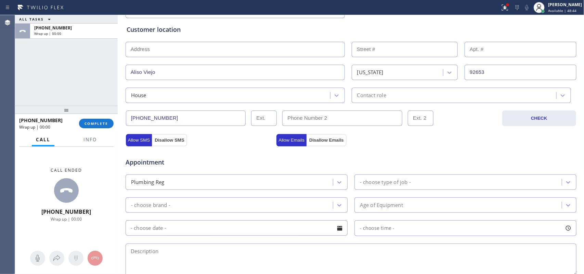
click at [354, 96] on div "Contact role" at bounding box center [455, 95] width 203 height 12
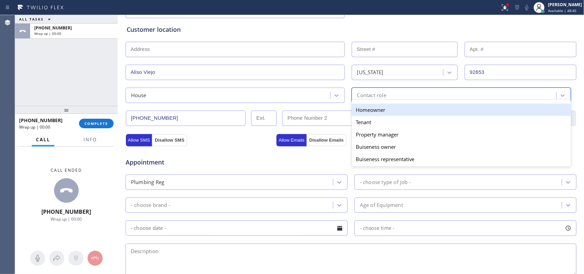
click at [363, 112] on div "Homeowner" at bounding box center [461, 110] width 219 height 12
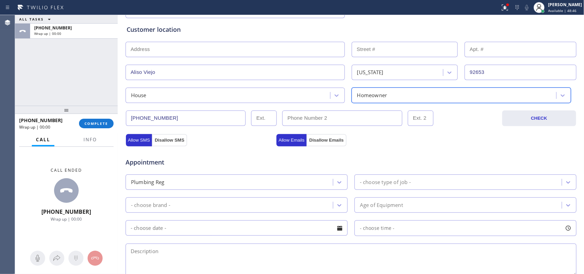
scroll to position [172, 0]
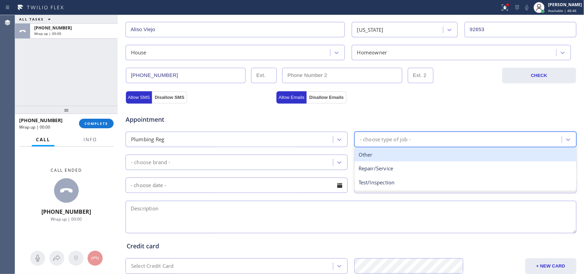
click at [373, 137] on div "- choose type of job -" at bounding box center [385, 139] width 51 height 8
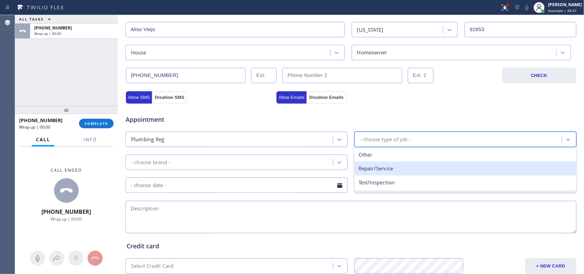
click at [381, 170] on div "Repair/Service" at bounding box center [465, 168] width 222 height 14
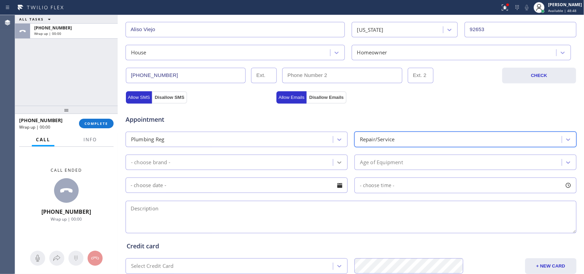
click at [337, 164] on icon at bounding box center [339, 162] width 4 height 2
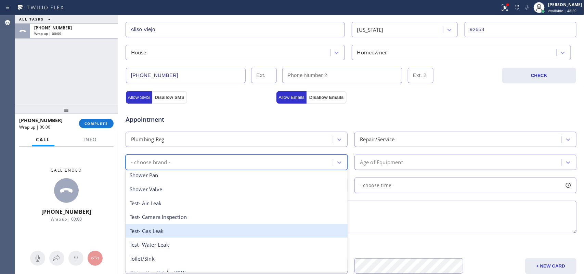
scroll to position [108, 0]
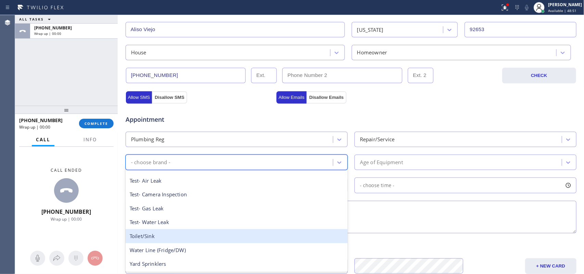
click at [177, 233] on div "Toilet/Sink" at bounding box center [237, 236] width 222 height 14
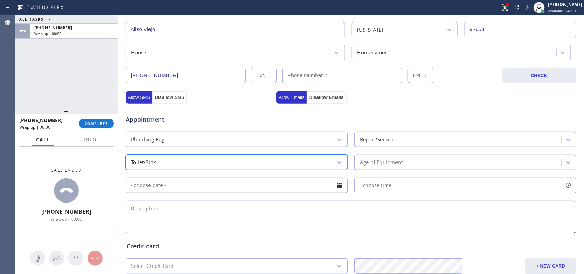
click at [396, 157] on div "Age of Equipment" at bounding box center [458, 162] width 205 height 12
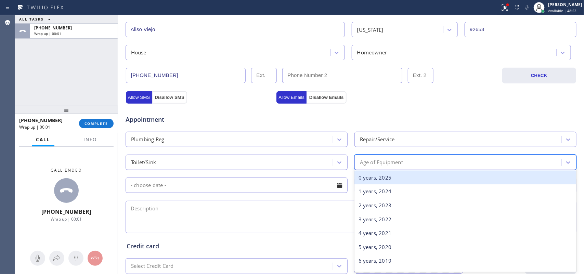
click at [406, 176] on div "0 years, 2025" at bounding box center [465, 178] width 222 height 14
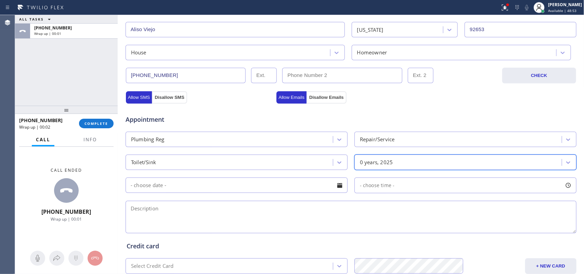
scroll to position [257, 0]
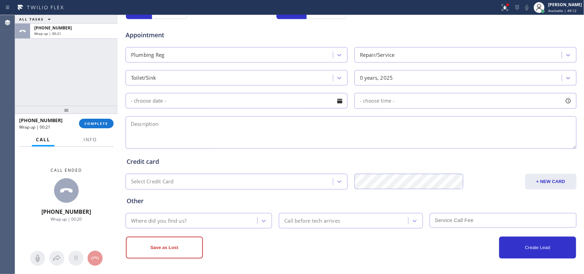
click at [143, 129] on textarea at bounding box center [351, 132] width 451 height 33
paste textarea "need a clearout of kitchen sink, got a little back up to it/92653/ [PERSON_NAME…"
click at [157, 122] on textarea "need a clearout of kitchen sink, got a little back up to it/92653/ [PERSON_NAME…" at bounding box center [351, 132] width 451 height 33
type textarea "need a clear out of kitchen sink, got a little back up to it/92653/ [PERSON_NAM…"
click at [244, 223] on div "Where did you find us?" at bounding box center [193, 221] width 130 height 12
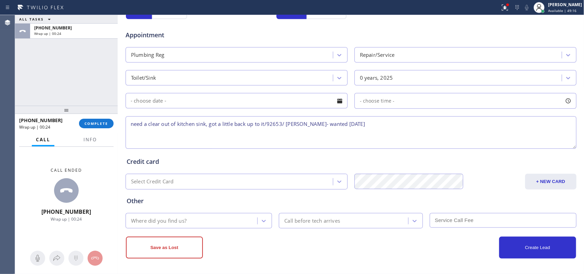
click at [244, 223] on div "Where did you find us?" at bounding box center [193, 221] width 130 height 12
type input "g"
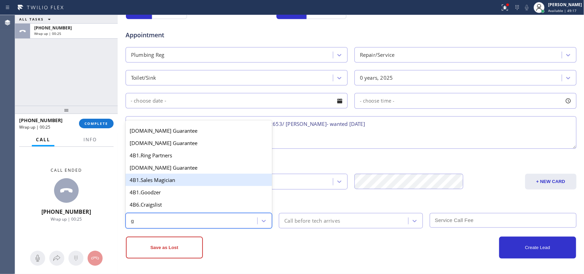
scroll to position [86, 0]
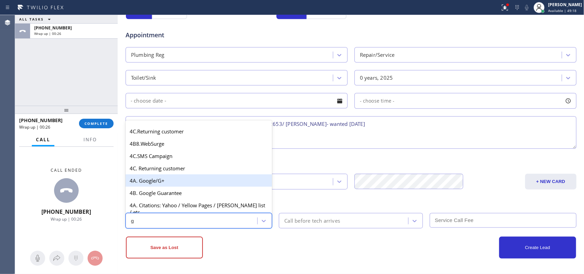
click at [160, 185] on div "4A. Google/G+" at bounding box center [199, 180] width 147 height 12
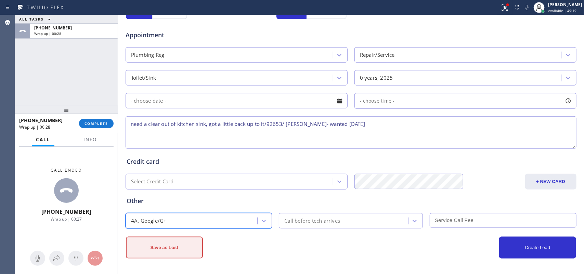
click at [181, 253] on button "Save as Lost" at bounding box center [164, 248] width 77 height 22
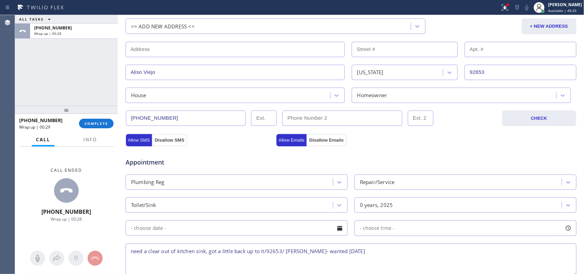
scroll to position [0, 0]
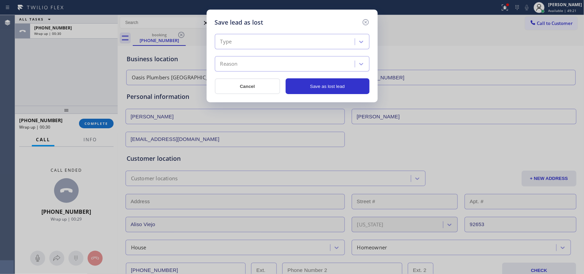
click at [331, 42] on div "Type" at bounding box center [286, 42] width 138 height 12
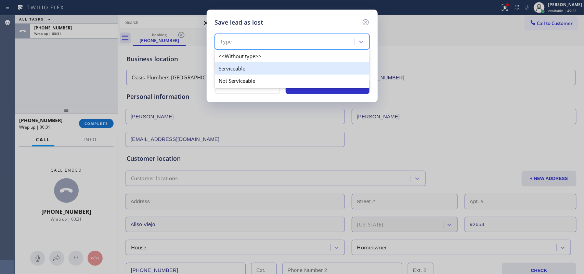
click at [332, 63] on div "Serviceable" at bounding box center [292, 68] width 155 height 12
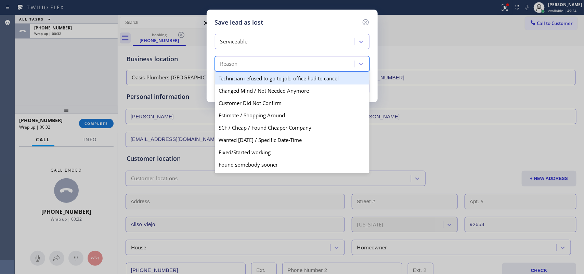
click at [325, 65] on div "Reason" at bounding box center [286, 64] width 138 height 12
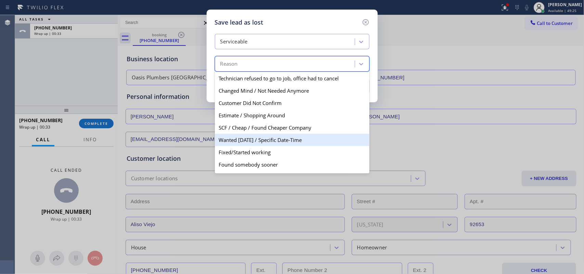
click at [290, 140] on div "Wanted [DATE] / Specific Date-Time" at bounding box center [292, 140] width 155 height 12
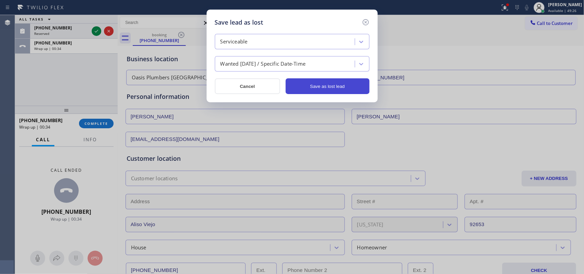
click at [324, 88] on button "Save as lost lead" at bounding box center [328, 86] width 84 height 16
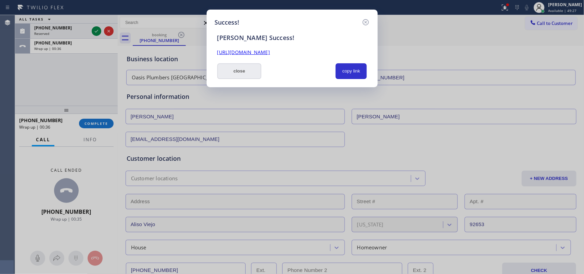
click at [233, 71] on button "close" at bounding box center [239, 71] width 44 height 16
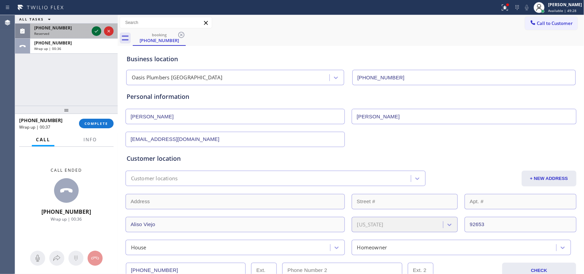
click at [96, 31] on icon at bounding box center [96, 31] width 8 height 8
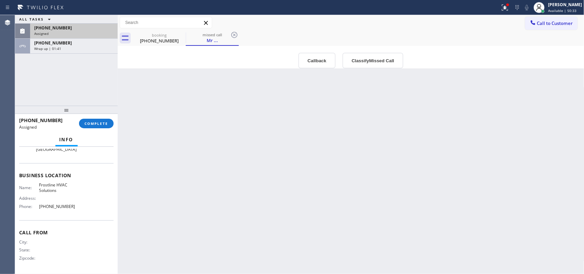
scroll to position [76, 0]
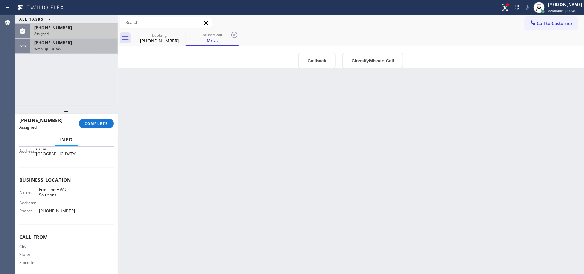
click at [88, 47] on div "Wrap up | 01:49" at bounding box center [73, 48] width 79 height 5
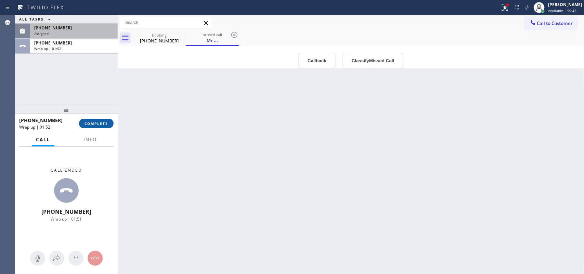
click at [106, 126] on button "COMPLETE" at bounding box center [96, 124] width 35 height 10
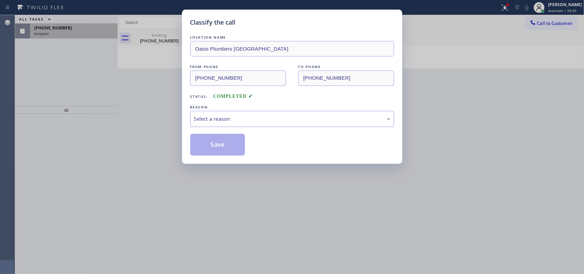
click at [240, 116] on div "Select a reason" at bounding box center [292, 119] width 196 height 8
click at [232, 147] on button "Save" at bounding box center [217, 145] width 55 height 22
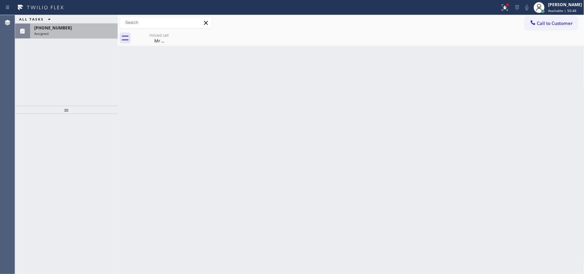
click at [84, 33] on div "Assigned" at bounding box center [73, 33] width 79 height 5
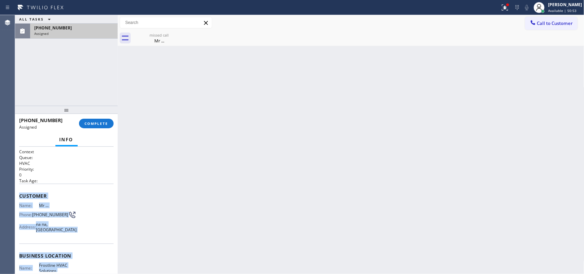
drag, startPoint x: 81, startPoint y: 212, endPoint x: 18, endPoint y: 197, distance: 64.8
click at [18, 197] on div "Context Queue: HVAC Priority: 0 Task Age: Customer Name: Mr ... Phone: [PHONE_N…" at bounding box center [66, 211] width 103 height 128
click at [103, 122] on span "COMPLETE" at bounding box center [97, 123] width 24 height 5
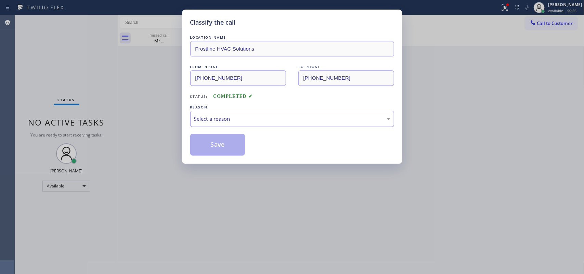
click at [320, 124] on div "Select a reason" at bounding box center [292, 119] width 204 height 16
click at [224, 148] on button "Save" at bounding box center [217, 145] width 55 height 22
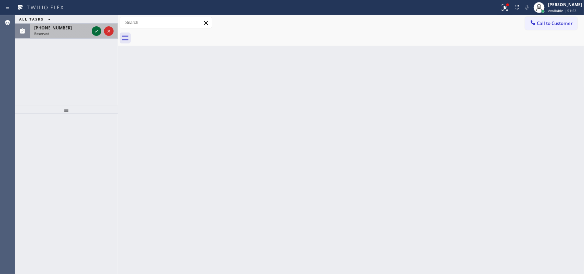
click at [95, 30] on icon at bounding box center [96, 31] width 8 height 8
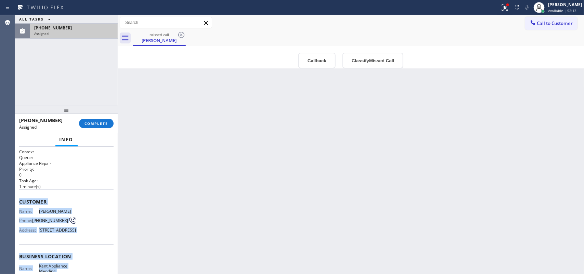
drag, startPoint x: 69, startPoint y: 214, endPoint x: 20, endPoint y: 197, distance: 52.3
click at [20, 197] on div "Context Queue: Appliance Repair Priority: 0 Task Age: [DEMOGRAPHIC_DATA] minute…" at bounding box center [66, 251] width 94 height 204
click at [363, 57] on button "Classify Missed Call" at bounding box center [372, 61] width 61 height 16
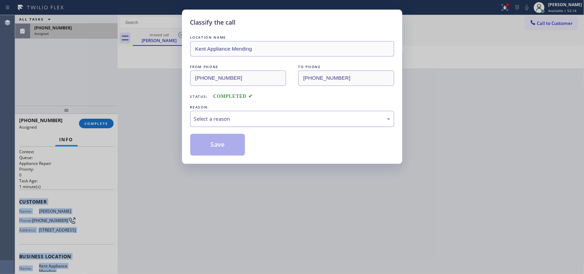
click at [341, 122] on div "Select a reason" at bounding box center [292, 119] width 196 height 8
drag, startPoint x: 255, startPoint y: 174, endPoint x: 237, endPoint y: 154, distance: 27.1
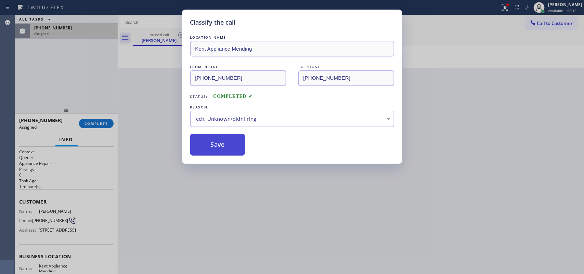
click at [228, 147] on button "Save" at bounding box center [217, 145] width 55 height 22
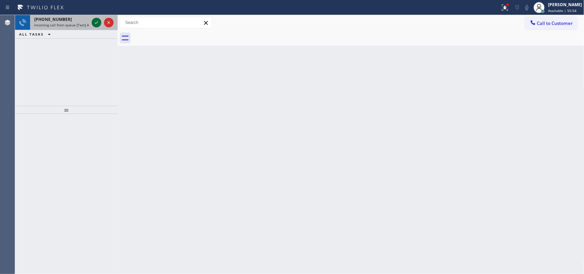
click at [94, 19] on icon at bounding box center [96, 22] width 8 height 8
click at [94, 21] on icon at bounding box center [96, 22] width 8 height 8
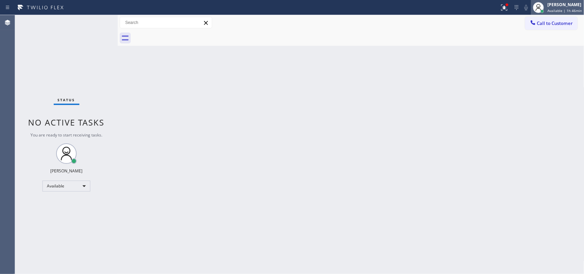
click at [563, 12] on span "Available | 1h 46min" at bounding box center [564, 10] width 35 height 5
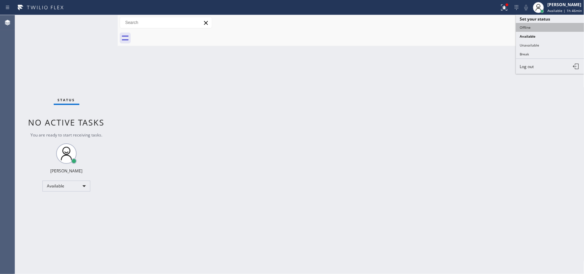
click at [553, 29] on button "Offline" at bounding box center [550, 27] width 68 height 9
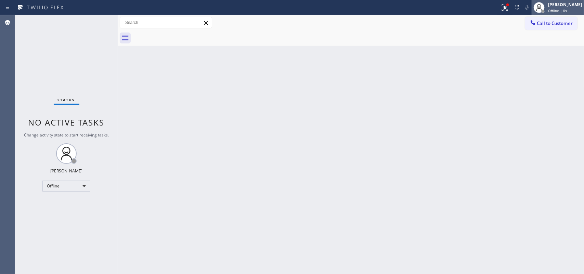
click at [567, 7] on div "[PERSON_NAME]" at bounding box center [565, 5] width 34 height 6
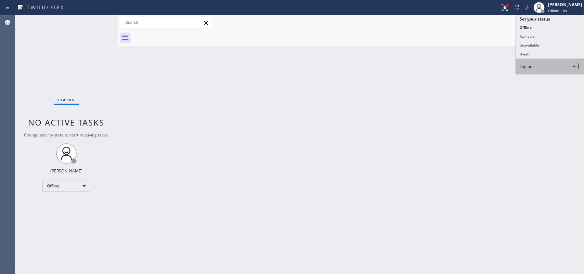
click at [560, 64] on button "Log out" at bounding box center [550, 66] width 68 height 15
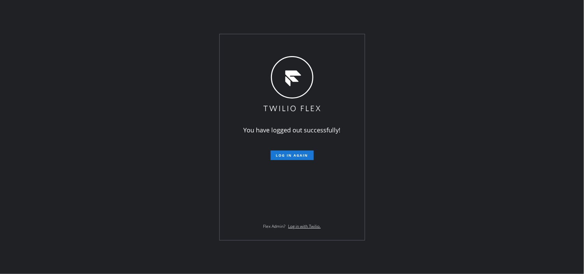
click at [420, 137] on div "You have logged out successfully! Log in again Flex Admin? Log in with Twilio." at bounding box center [292, 137] width 584 height 274
click at [516, 199] on div "You have logged out successfully! Log in again Flex Admin? Log in with Twilio." at bounding box center [292, 137] width 584 height 274
